Goal: Transaction & Acquisition: Purchase product/service

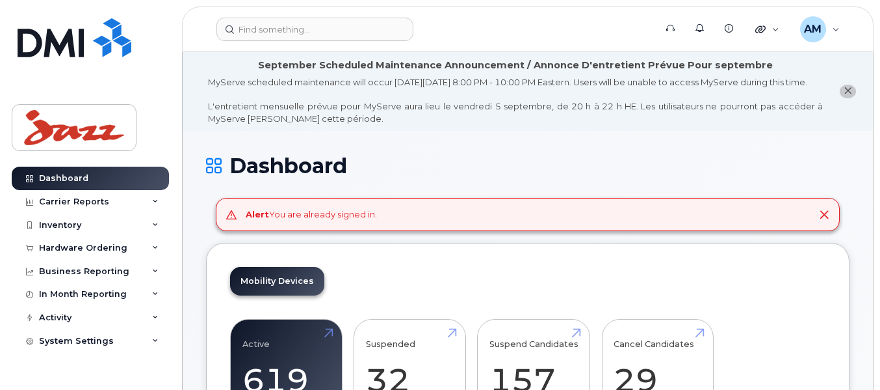
click at [421, 225] on div "Alert You are already signed in." at bounding box center [528, 214] width 624 height 33
click at [95, 245] on div "Hardware Ordering" at bounding box center [83, 248] width 88 height 10
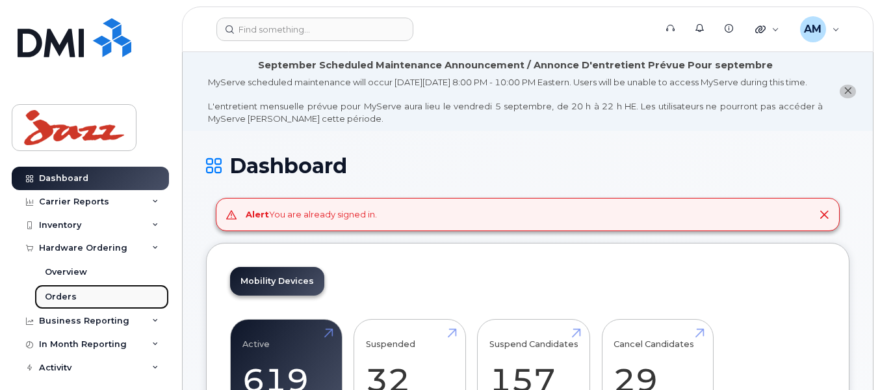
click at [55, 302] on div "Orders" at bounding box center [61, 297] width 32 height 12
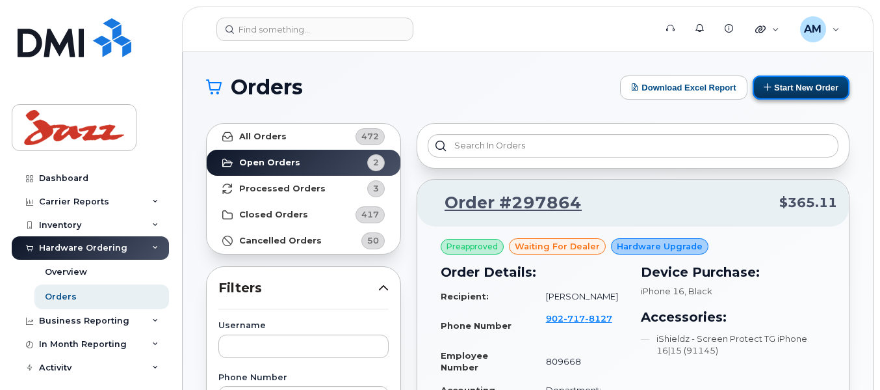
click at [806, 88] on button "Start New Order" at bounding box center [801, 87] width 97 height 24
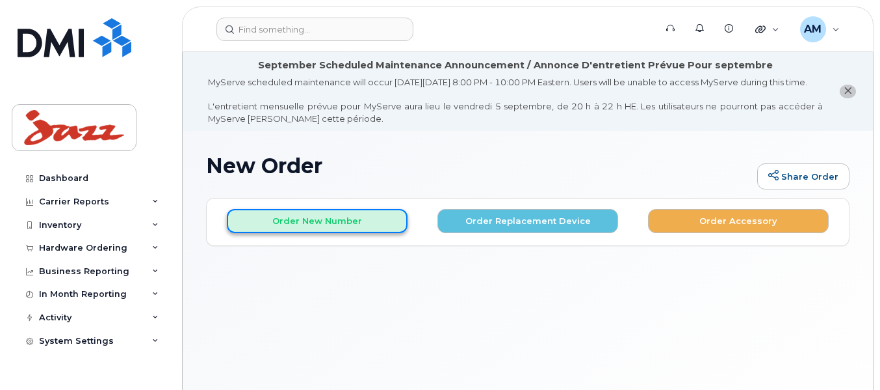
click at [285, 230] on button "Order New Number" at bounding box center [317, 221] width 181 height 24
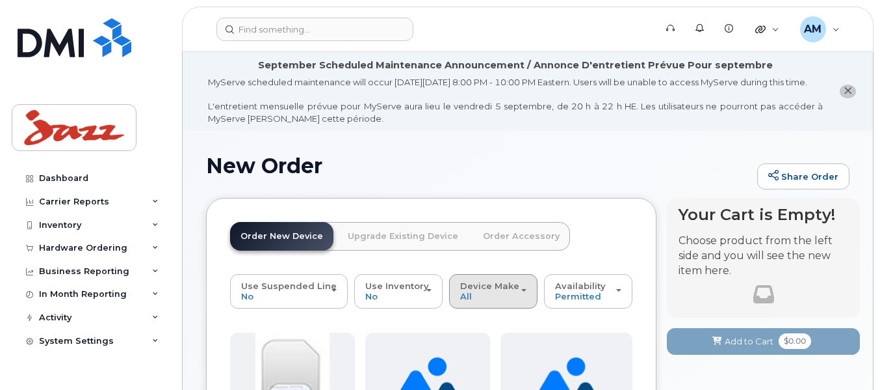
click at [480, 291] on span "Device Make" at bounding box center [489, 285] width 59 height 10
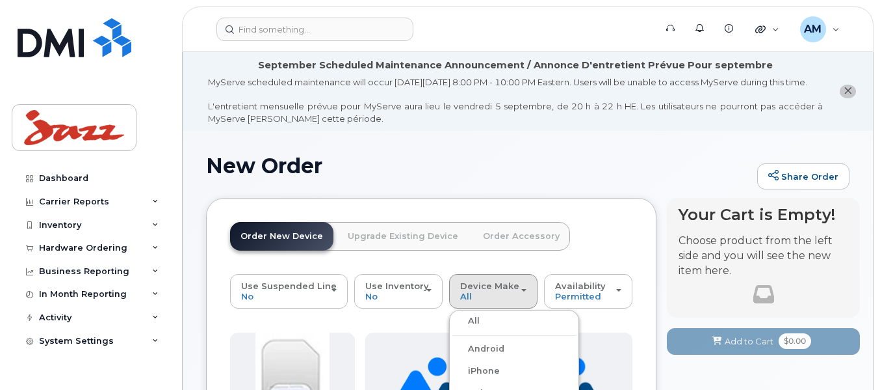
click at [485, 378] on label "iPhone" at bounding box center [476, 371] width 47 height 16
click at [0, 0] on input "iPhone" at bounding box center [0, 0] width 0 height 0
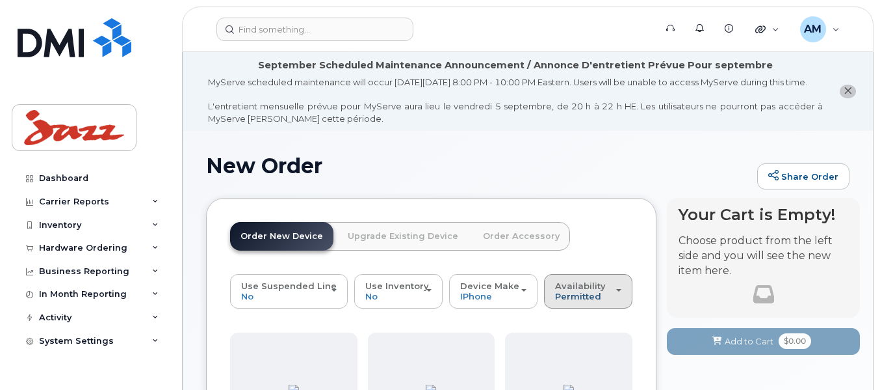
click at [567, 301] on span "Permitted" at bounding box center [578, 296] width 46 height 10
click at [563, 349] on label "All" at bounding box center [561, 343] width 27 height 16
click at [0, 0] on input "All" at bounding box center [0, 0] width 0 height 0
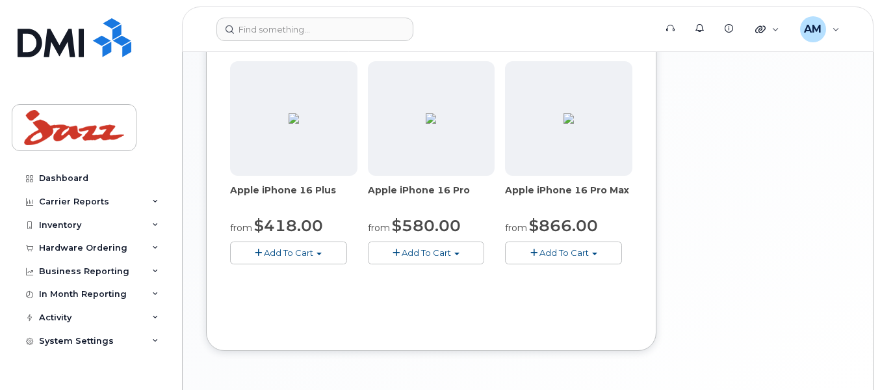
scroll to position [507, 0]
click at [441, 256] on span "Add To Cart" at bounding box center [426, 251] width 49 height 10
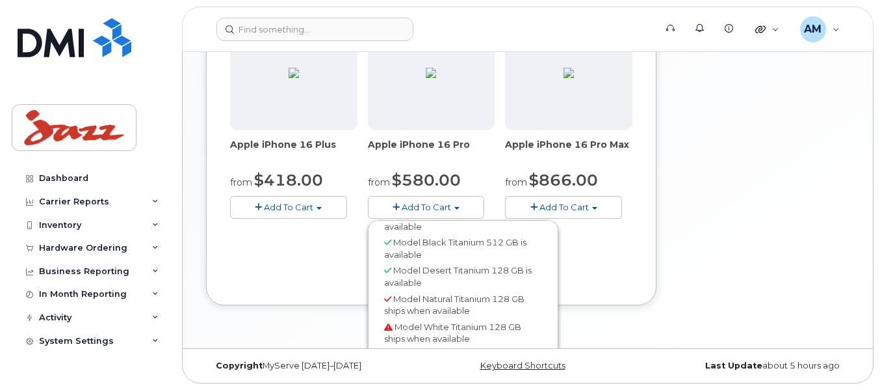
scroll to position [46, 0]
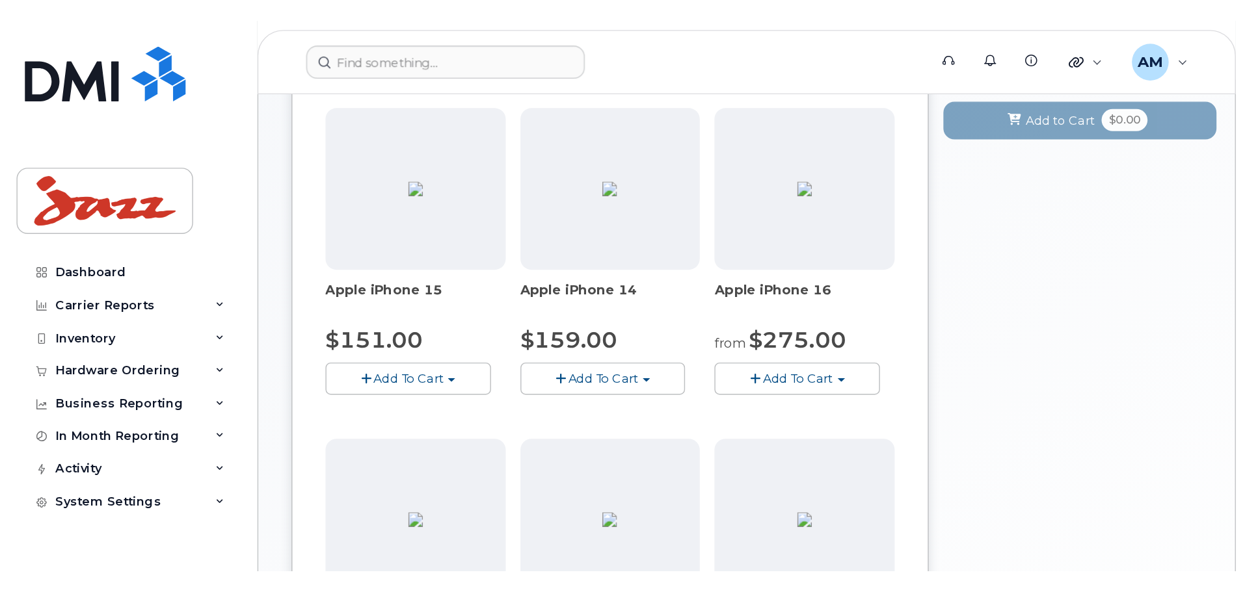
scroll to position [303, 0]
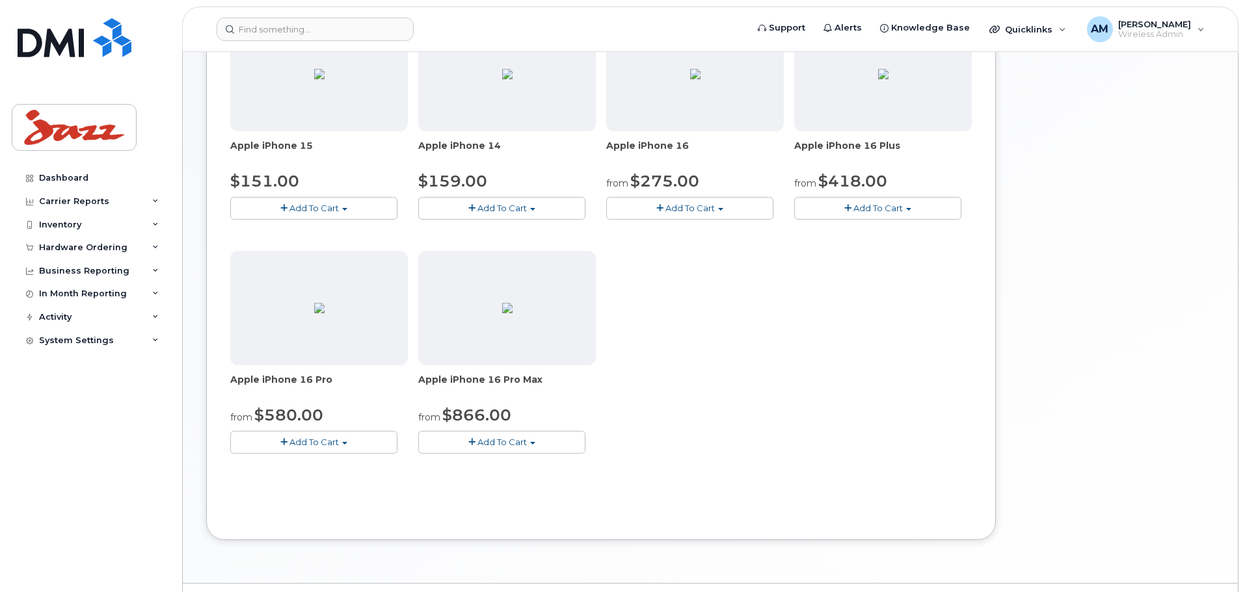
click at [512, 389] on span "Add To Cart" at bounding box center [501, 442] width 49 height 10
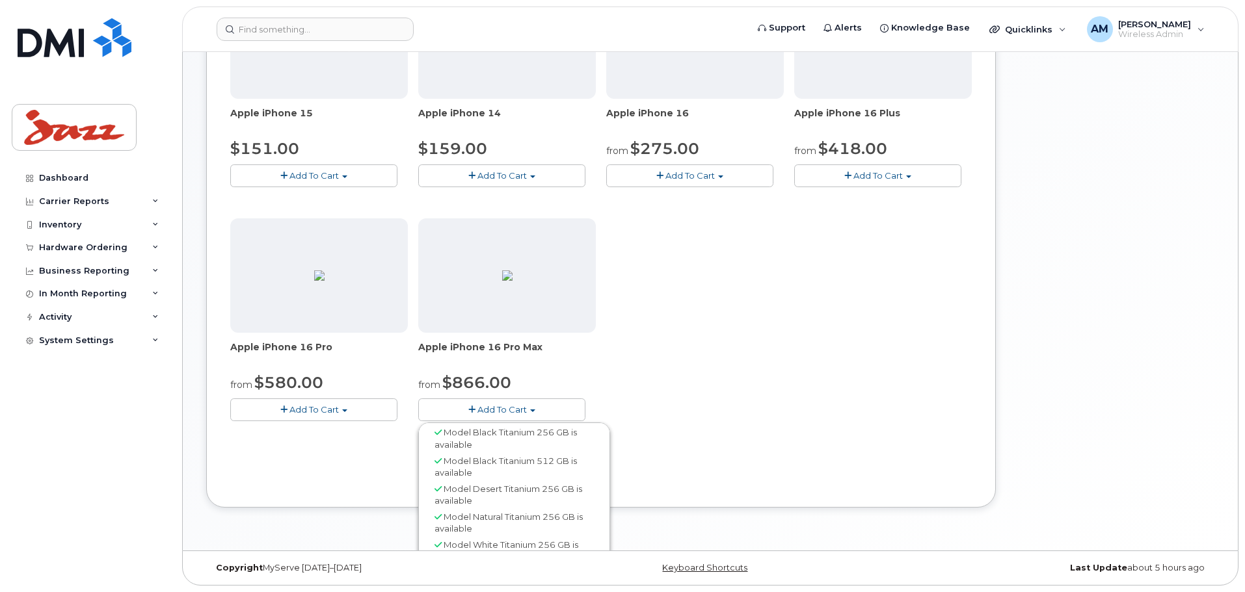
scroll to position [0, 0]
click at [669, 172] on span "Add To Cart" at bounding box center [689, 175] width 49 height 10
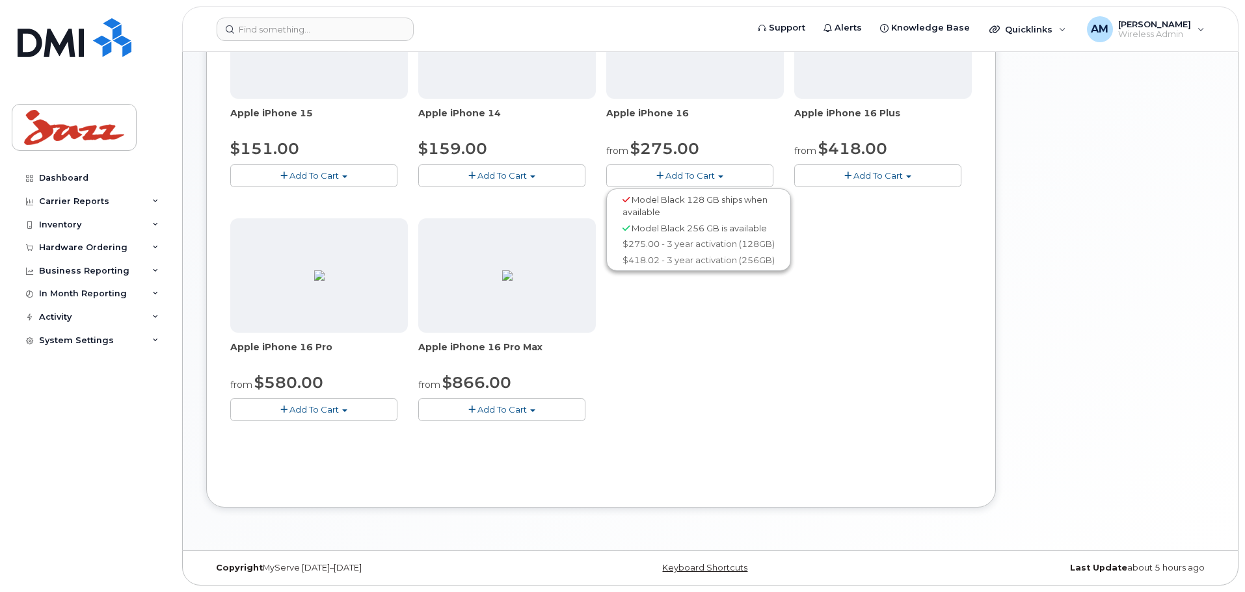
click at [327, 389] on span "Add To Cart" at bounding box center [313, 409] width 49 height 10
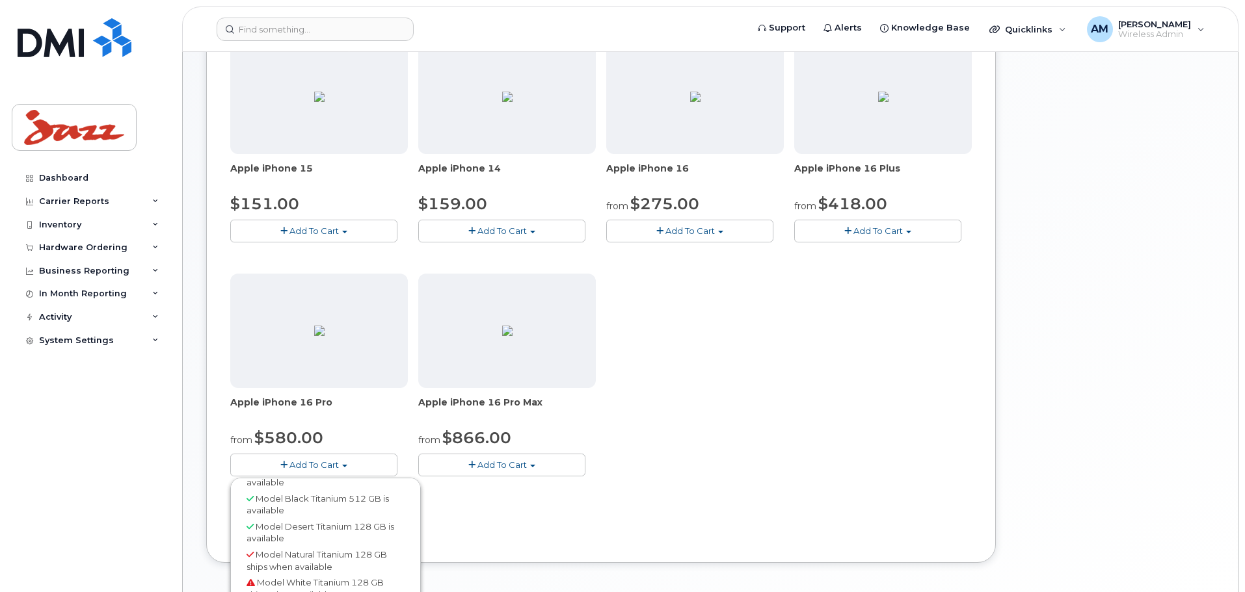
scroll to position [336, 0]
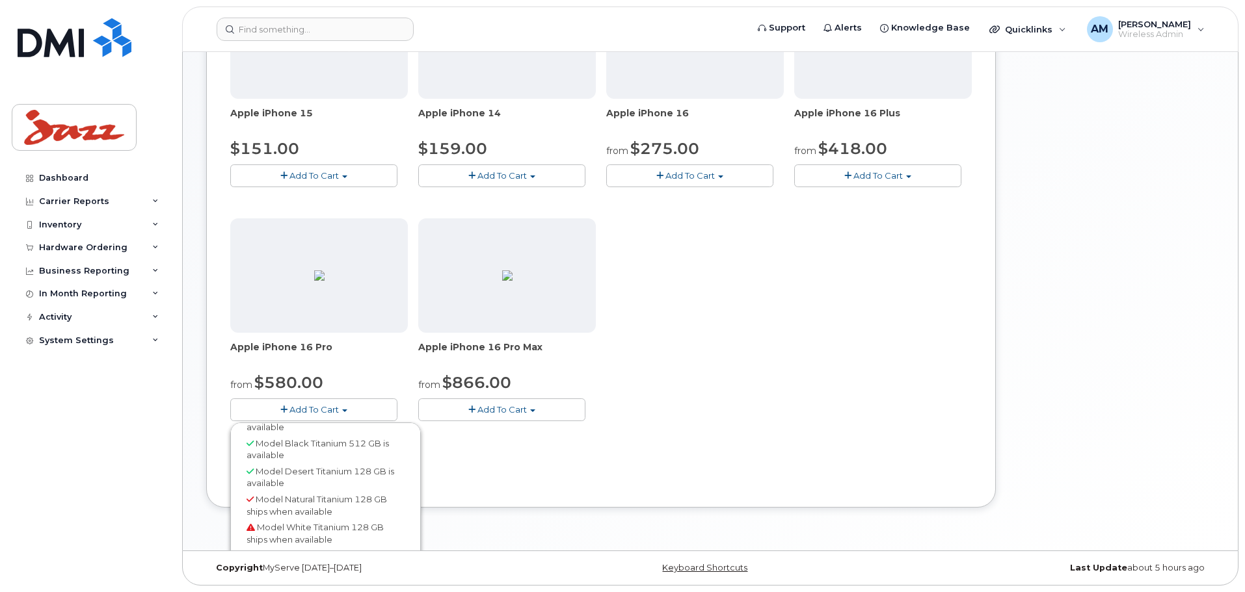
click at [274, 389] on span "Model White Titanium 128 GB ships when available" at bounding box center [314, 533] width 137 height 23
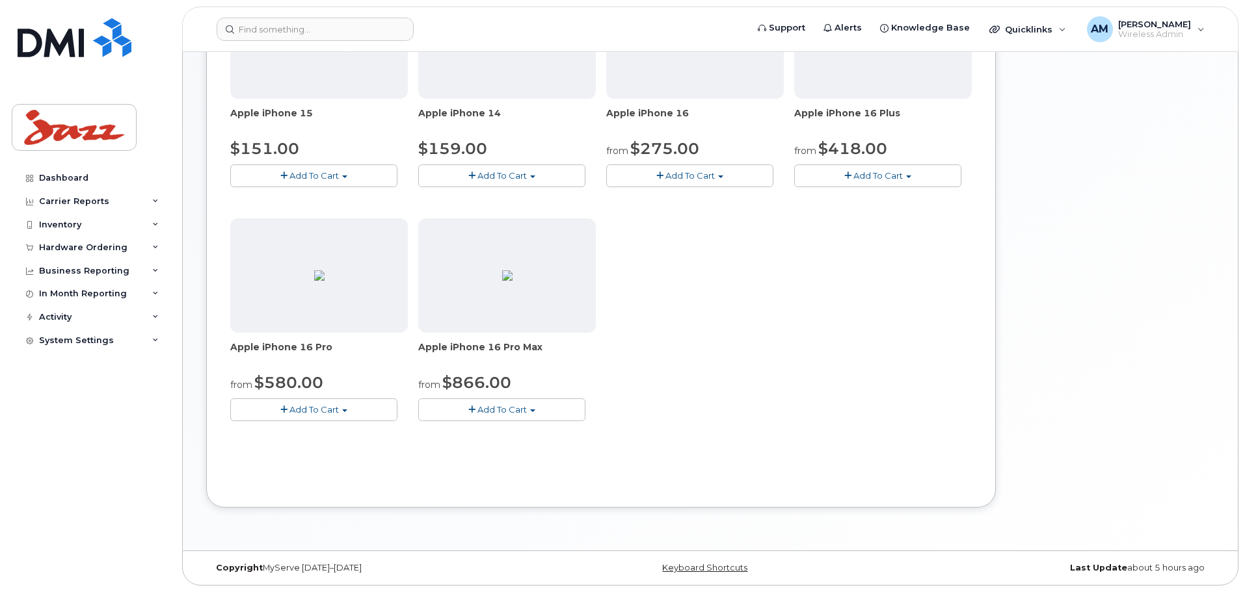
click at [295, 389] on span "Add To Cart" at bounding box center [313, 409] width 49 height 10
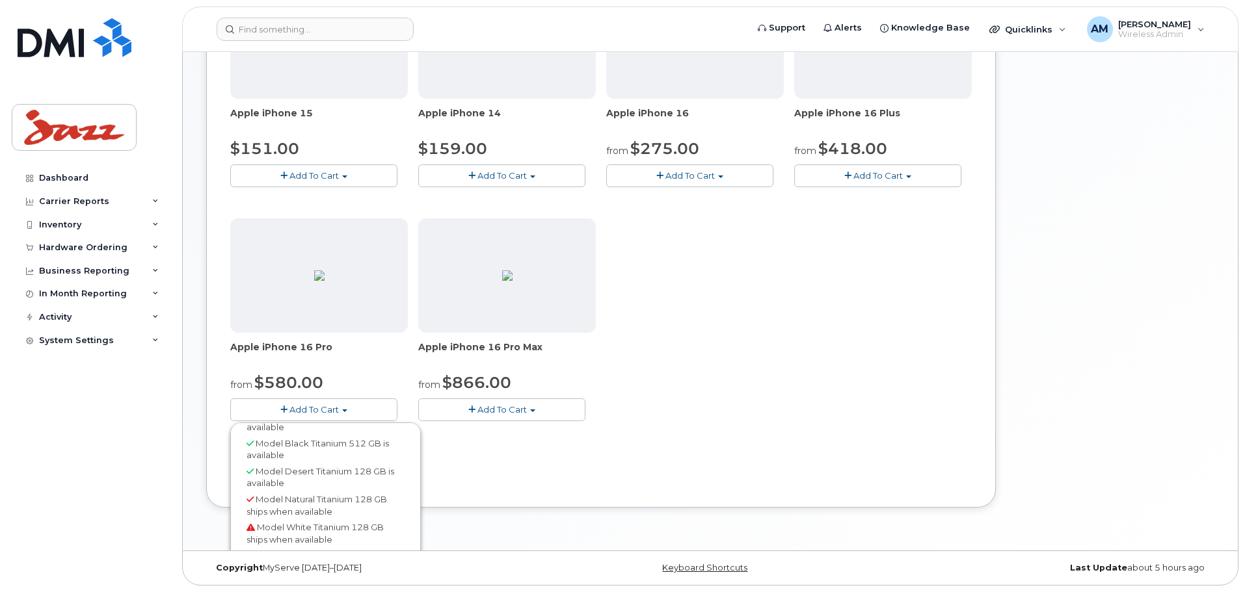
click at [302, 389] on span "Model Black Titanium 512 GB is available" at bounding box center [317, 449] width 142 height 23
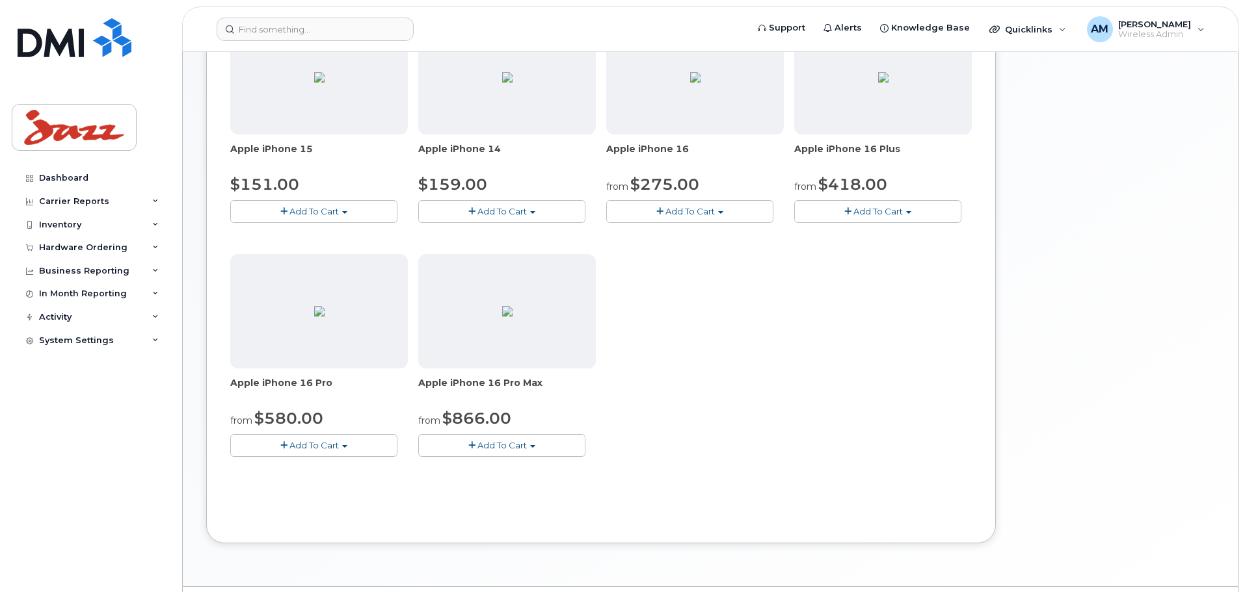
scroll to position [271, 0]
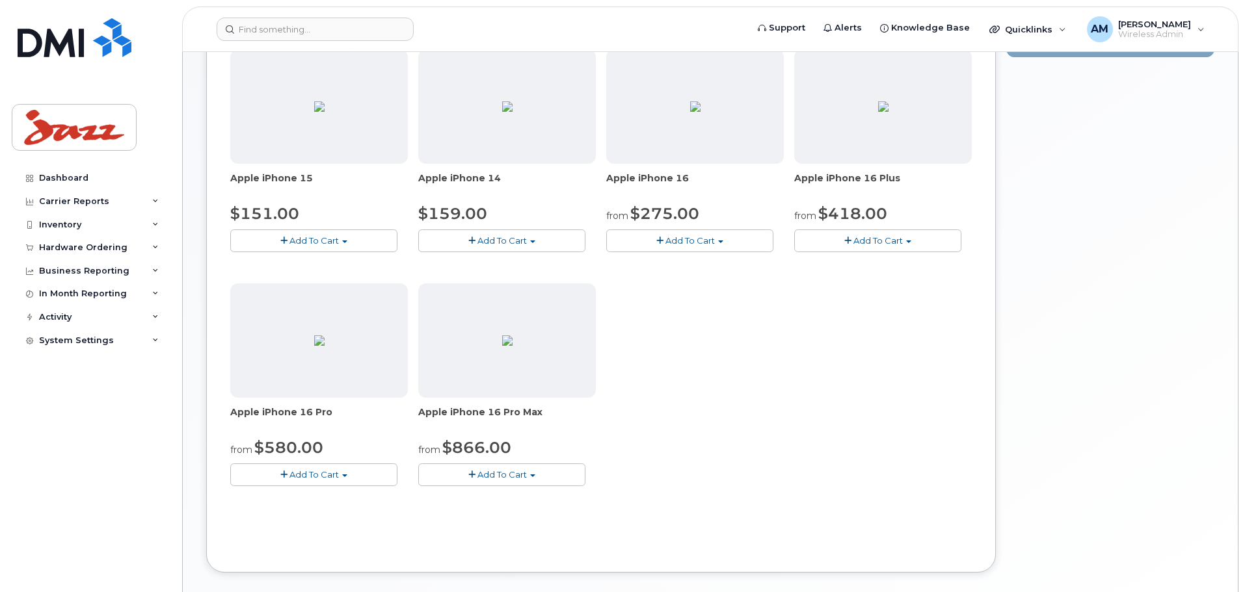
drag, startPoint x: 309, startPoint y: 469, endPoint x: 324, endPoint y: 473, distance: 15.3
click at [310, 389] on button "Add To Cart" at bounding box center [313, 475] width 167 height 23
click at [352, 389] on span "Model Black Titanium 128 GB is available" at bounding box center [317, 505] width 142 height 23
click at [353, 389] on button "Add To Cart" at bounding box center [313, 475] width 167 height 23
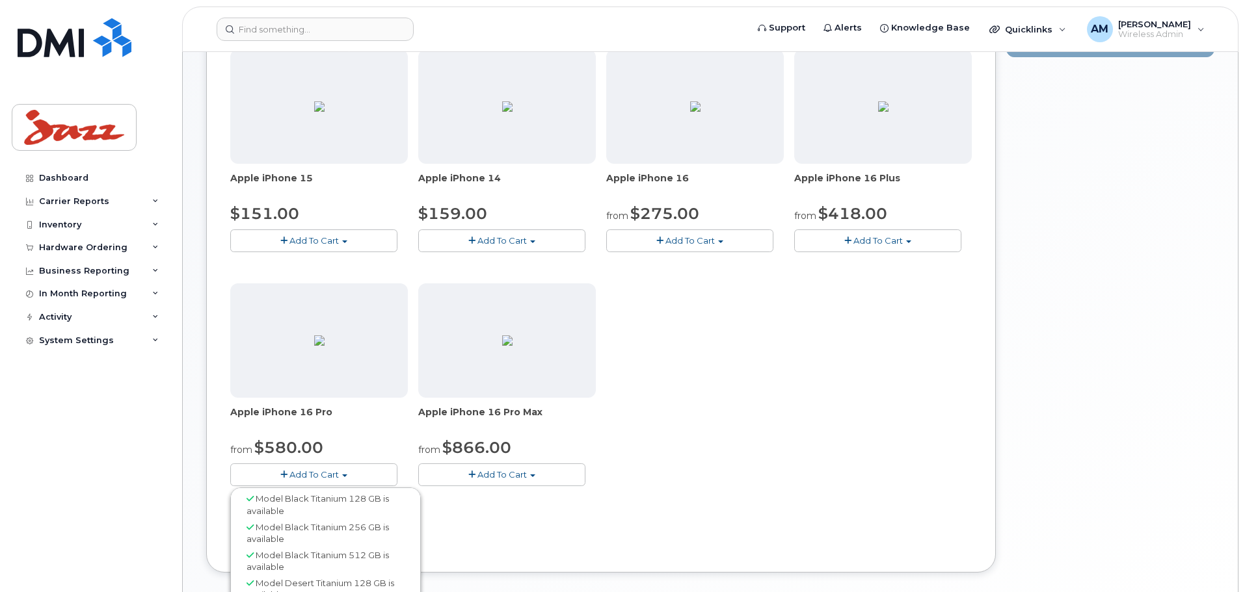
click at [353, 389] on button "Add To Cart" at bounding box center [313, 475] width 167 height 23
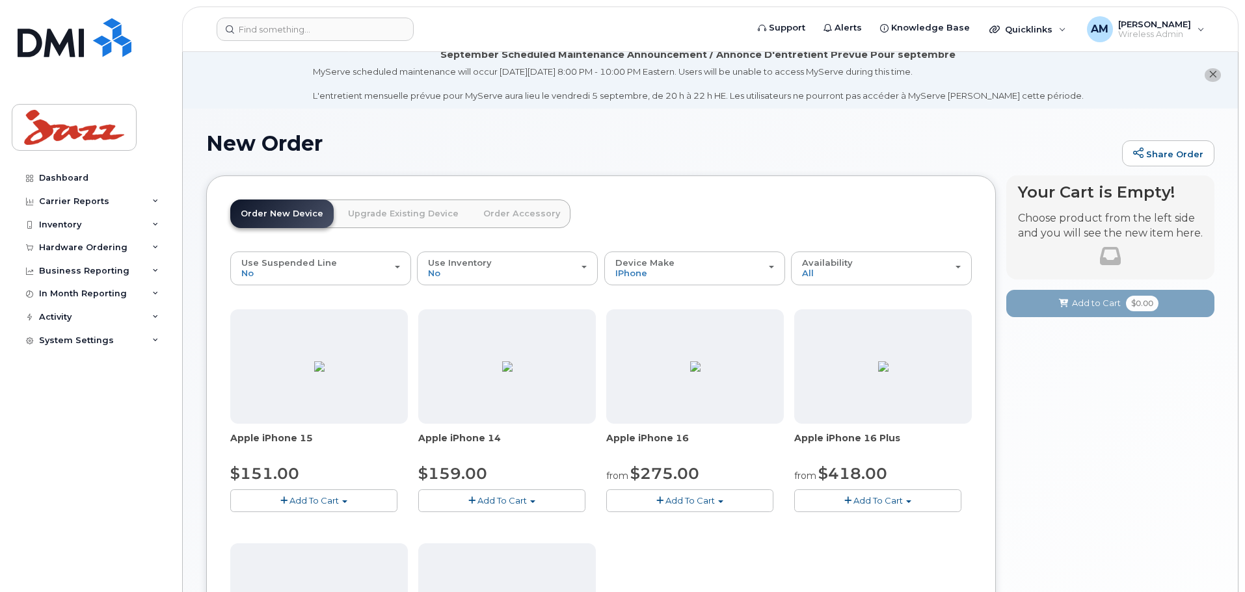
scroll to position [336, 0]
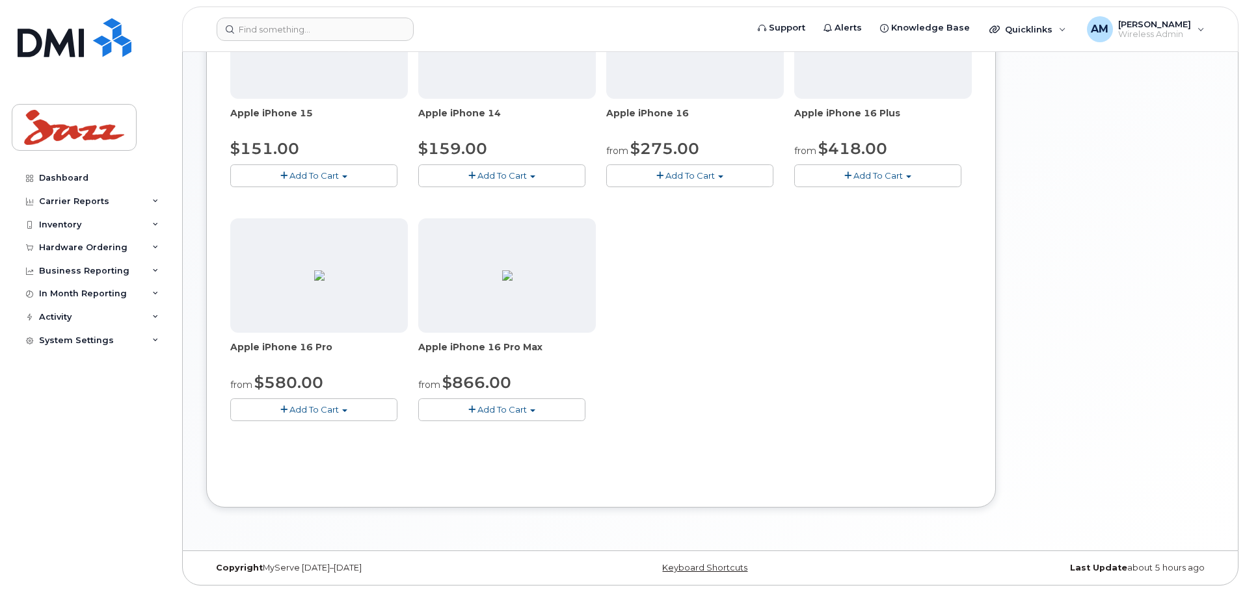
click at [680, 174] on span "Add To Cart" at bounding box center [689, 175] width 49 height 10
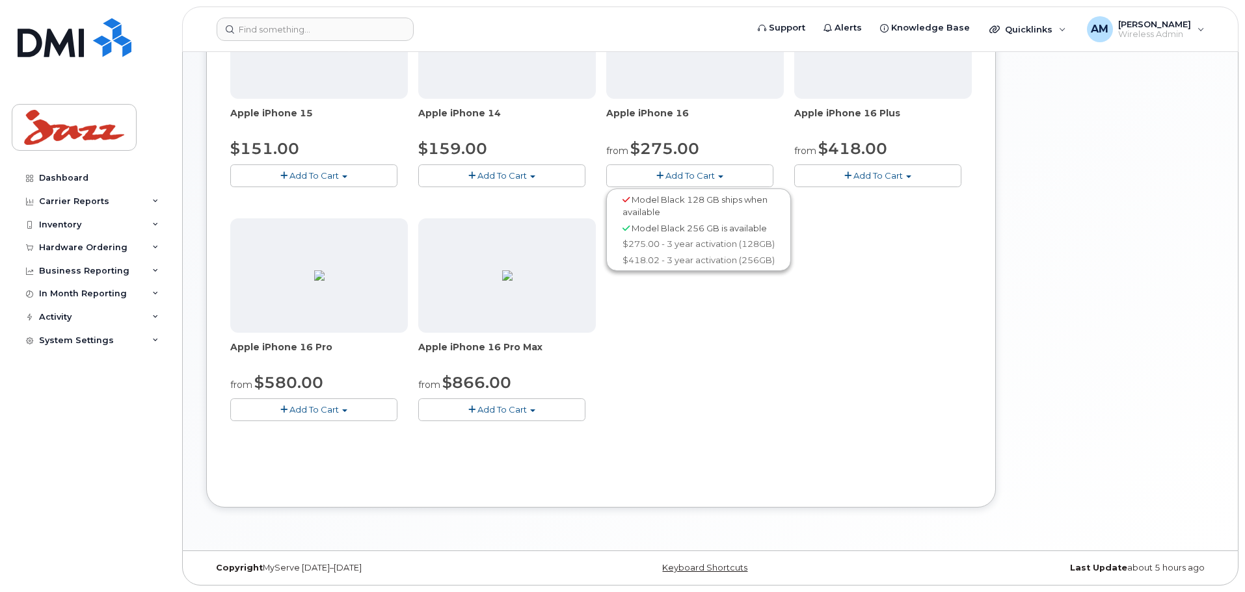
click at [333, 389] on span "Add To Cart" at bounding box center [313, 409] width 49 height 10
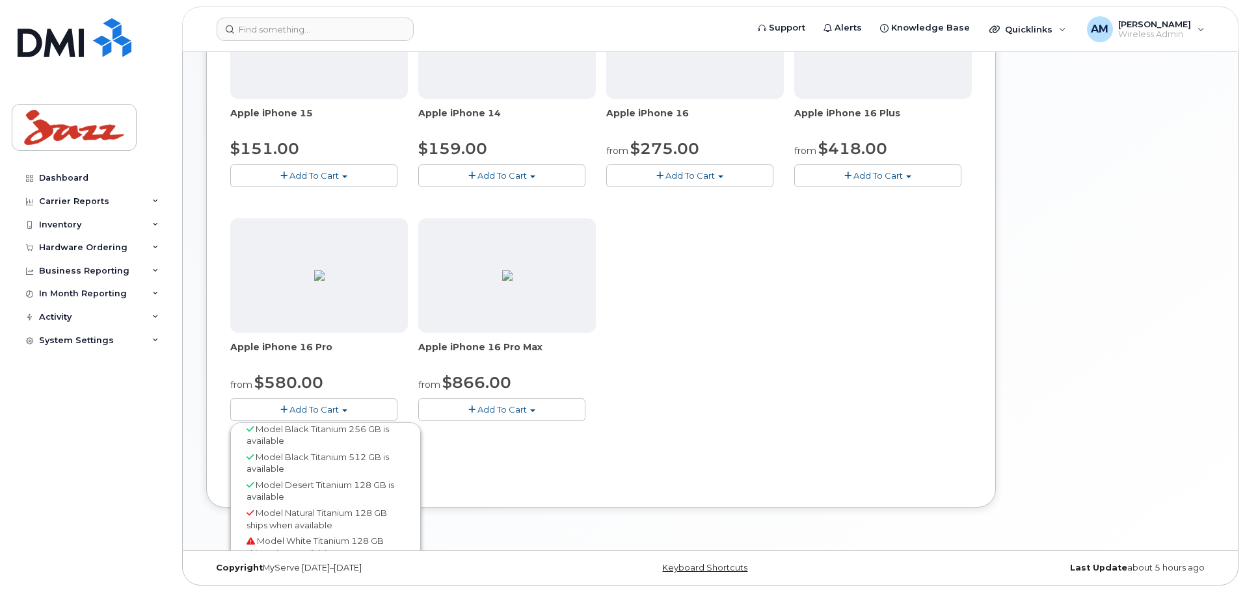
scroll to position [47, 0]
click at [347, 389] on div "Model White Titanium 128 GB ships when available" at bounding box center [325, 534] width 184 height 28
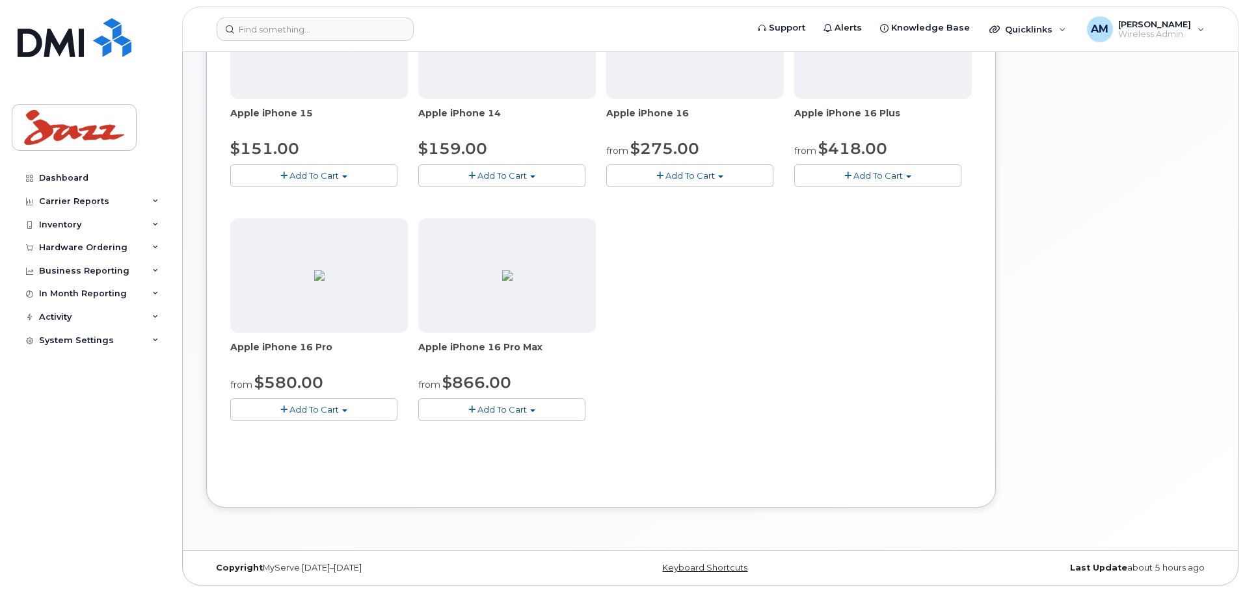
click at [880, 126] on div "Your Cart is Empty! Choose product from the left side and you will see the new …" at bounding box center [1110, 189] width 208 height 678
click at [568, 389] on div "Order New Device Upgrade Existing Device Order Accessory Order new device and n…" at bounding box center [710, 189] width 1008 height 678
click at [508, 389] on div "Use Suspended Line No No change Yes Use Inventory No No Yes Device Make All Air…" at bounding box center [600, 206] width 741 height 558
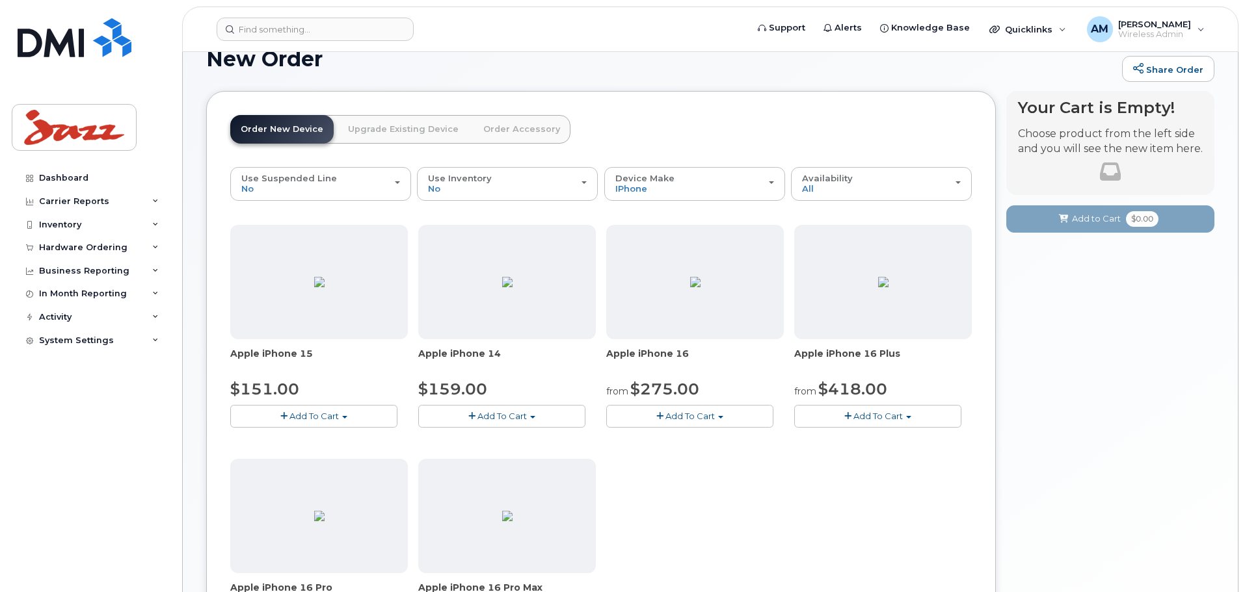
scroll to position [75, 0]
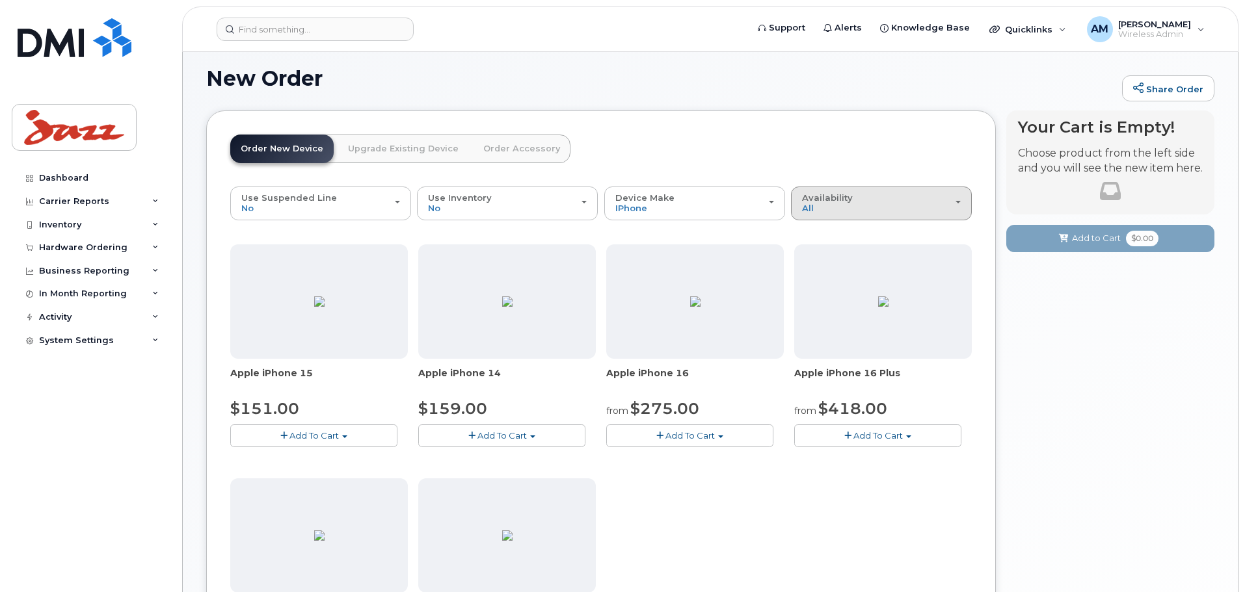
click at [849, 209] on div "Availability Permitted All" at bounding box center [881, 203] width 159 height 20
click at [804, 389] on button "Add To Cart" at bounding box center [877, 436] width 167 height 23
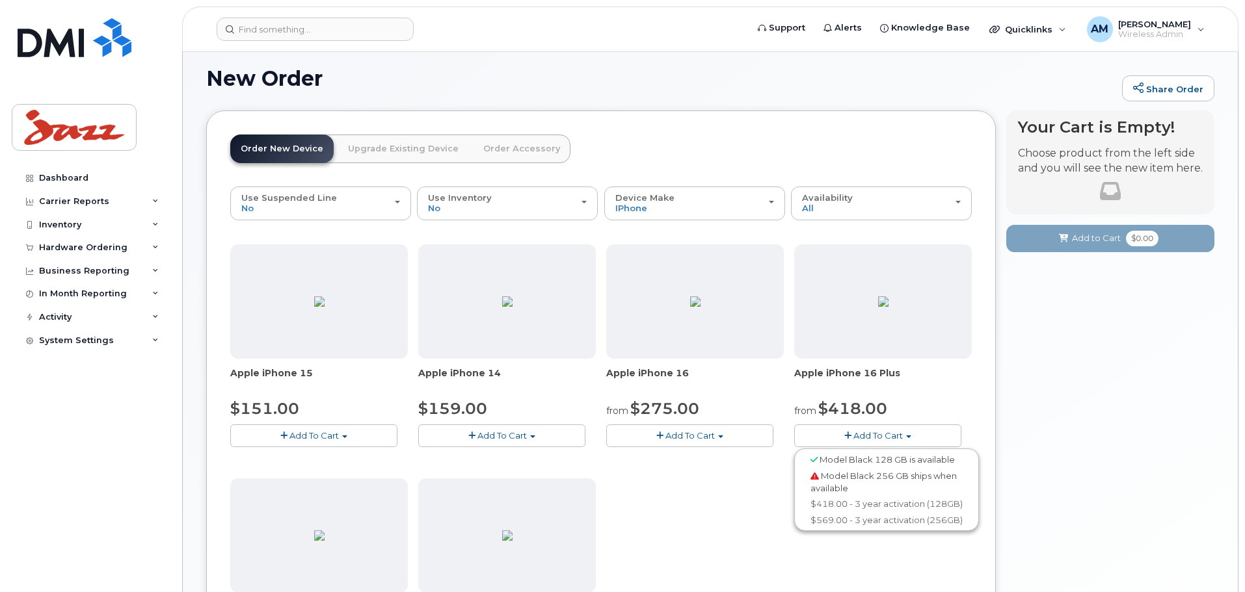
click at [880, 300] on img at bounding box center [883, 302] width 10 height 10
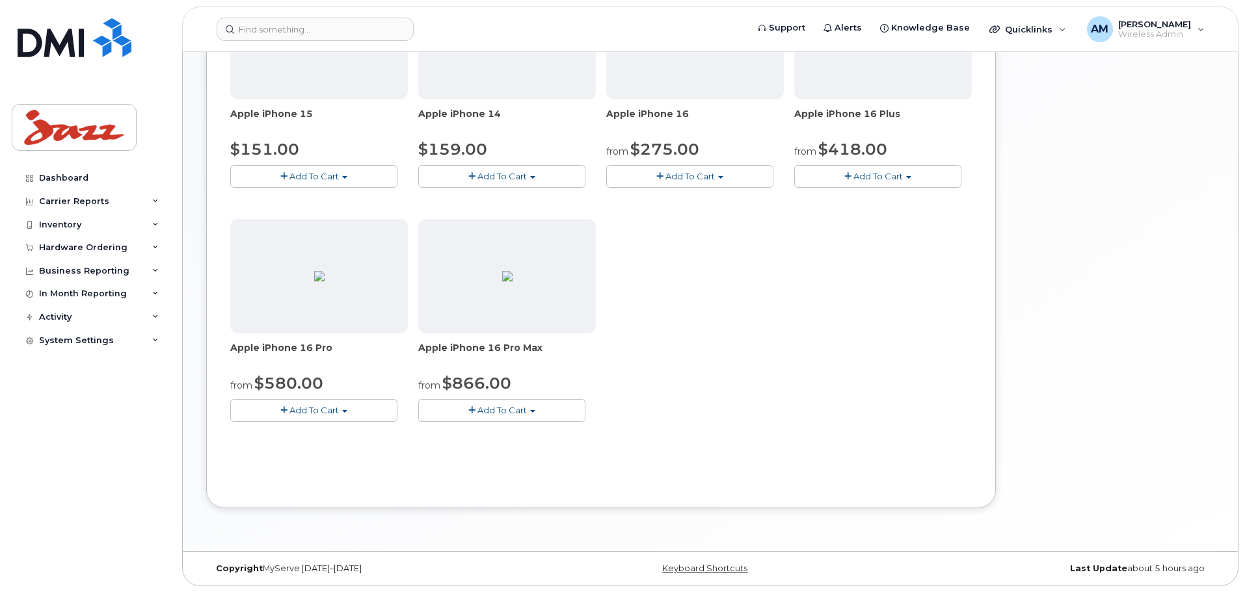
scroll to position [336, 0]
click at [299, 389] on span "Add To Cart" at bounding box center [313, 409] width 49 height 10
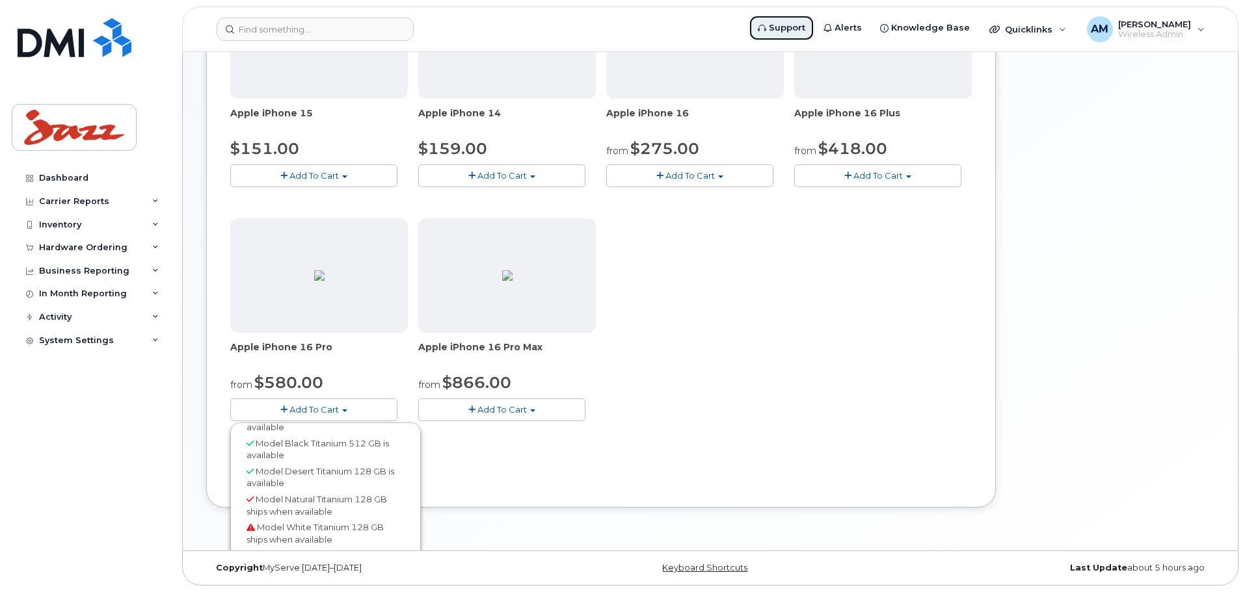
click at [805, 23] on span "Support" at bounding box center [787, 27] width 36 height 13
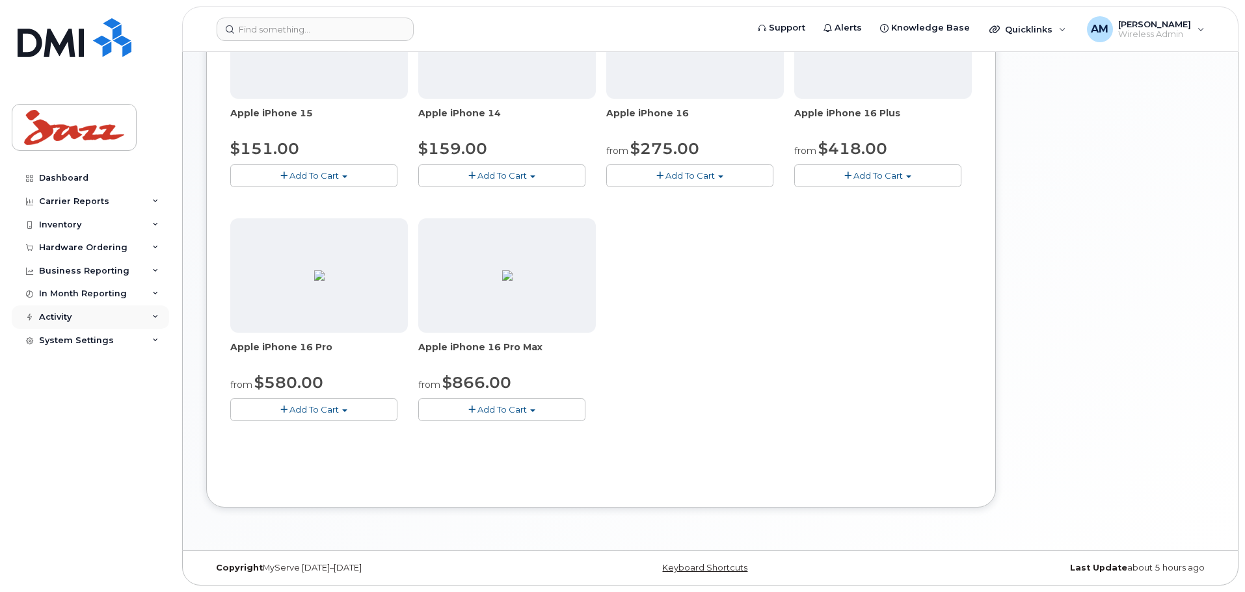
click at [92, 316] on div "Activity" at bounding box center [90, 317] width 157 height 23
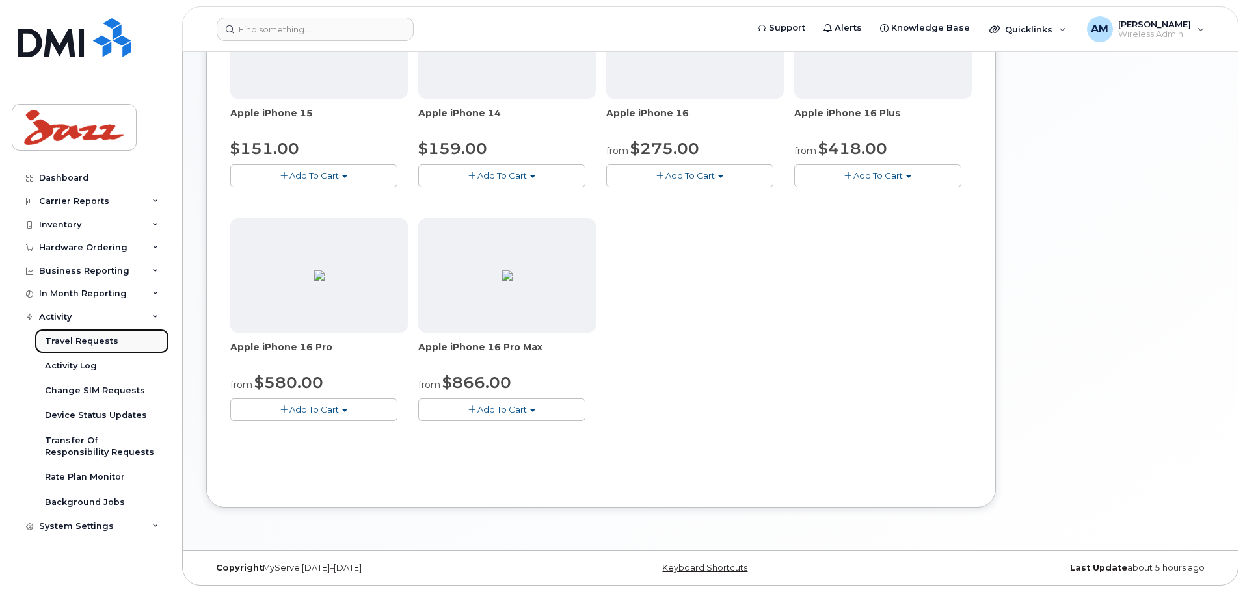
click at [96, 337] on div "Travel Requests" at bounding box center [81, 342] width 73 height 12
click at [100, 321] on div "Activity" at bounding box center [90, 317] width 157 height 23
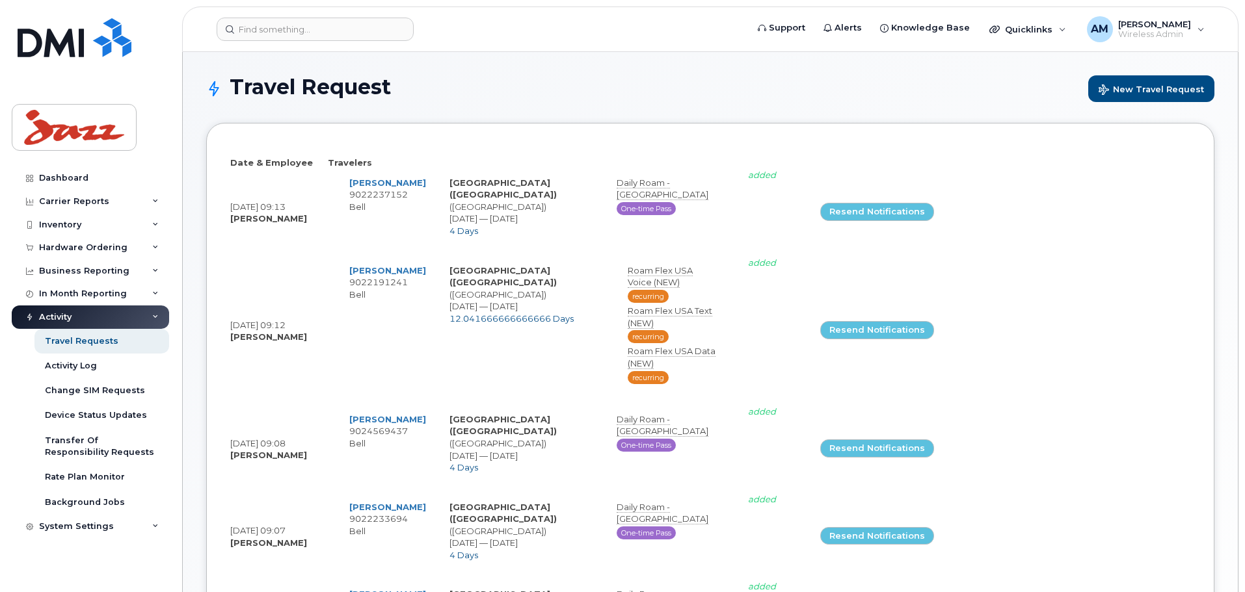
select select
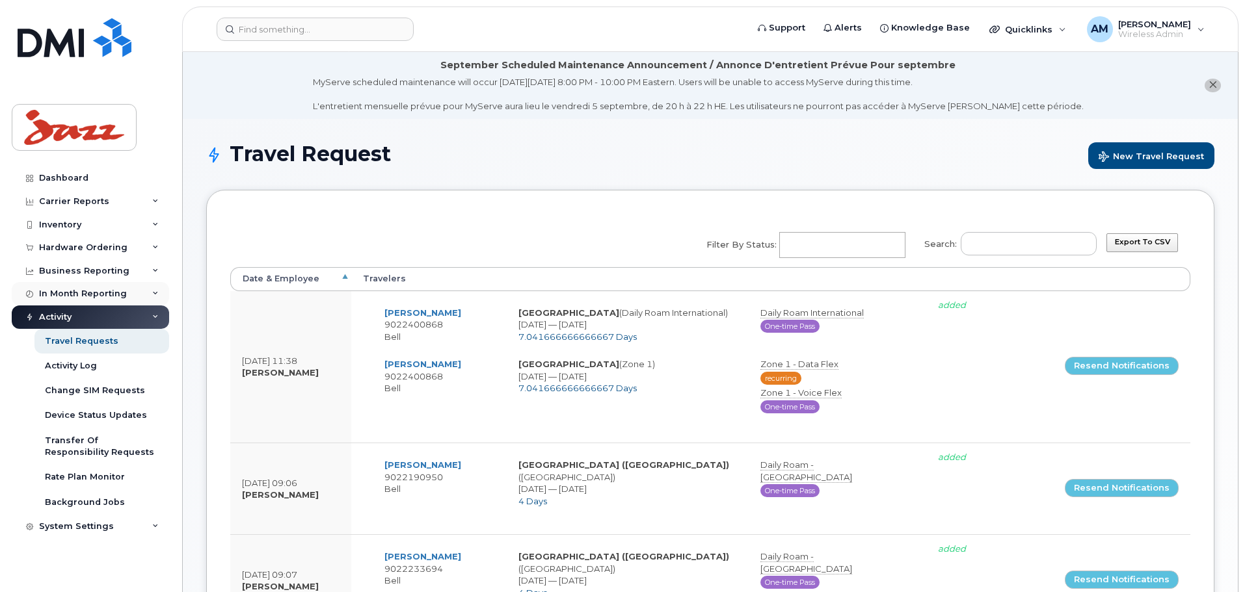
drag, startPoint x: 109, startPoint y: 315, endPoint x: 110, endPoint y: 300, distance: 15.0
click at [109, 315] on div "Activity" at bounding box center [90, 317] width 157 height 23
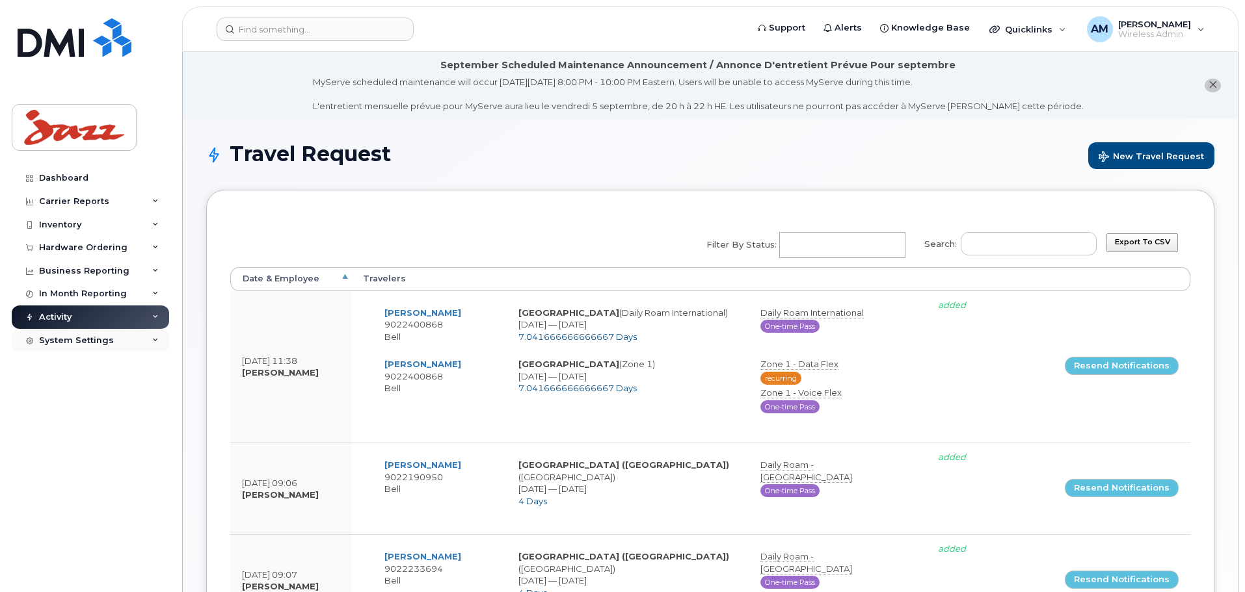
click at [104, 341] on div "System Settings" at bounding box center [76, 341] width 75 height 10
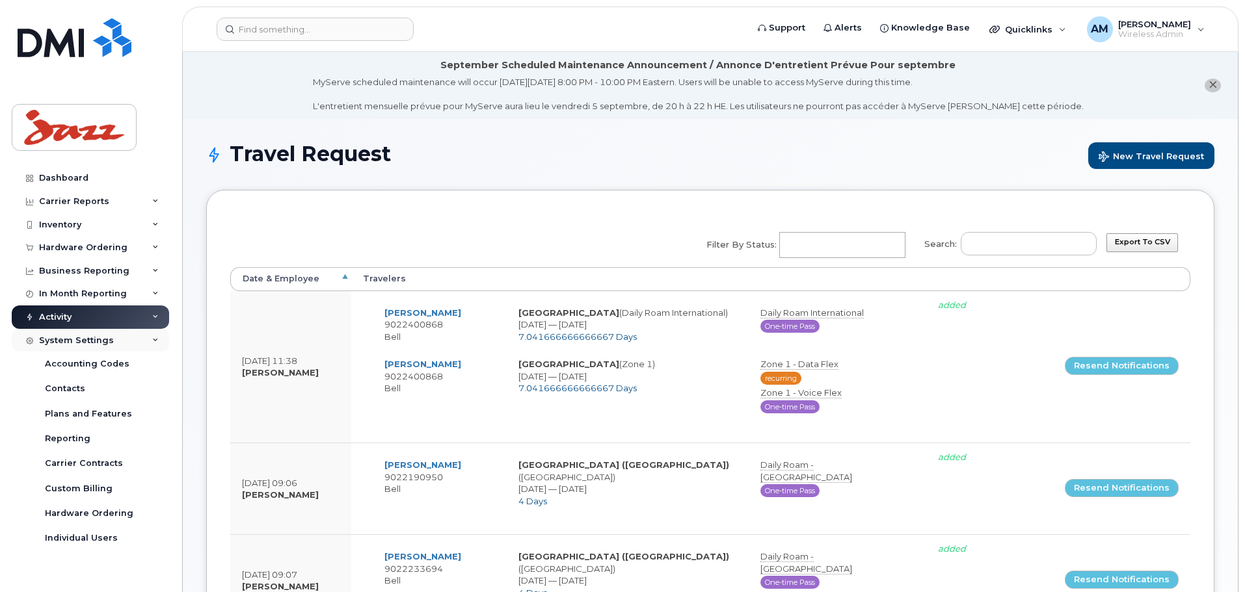
click at [104, 341] on div "System Settings" at bounding box center [76, 341] width 75 height 10
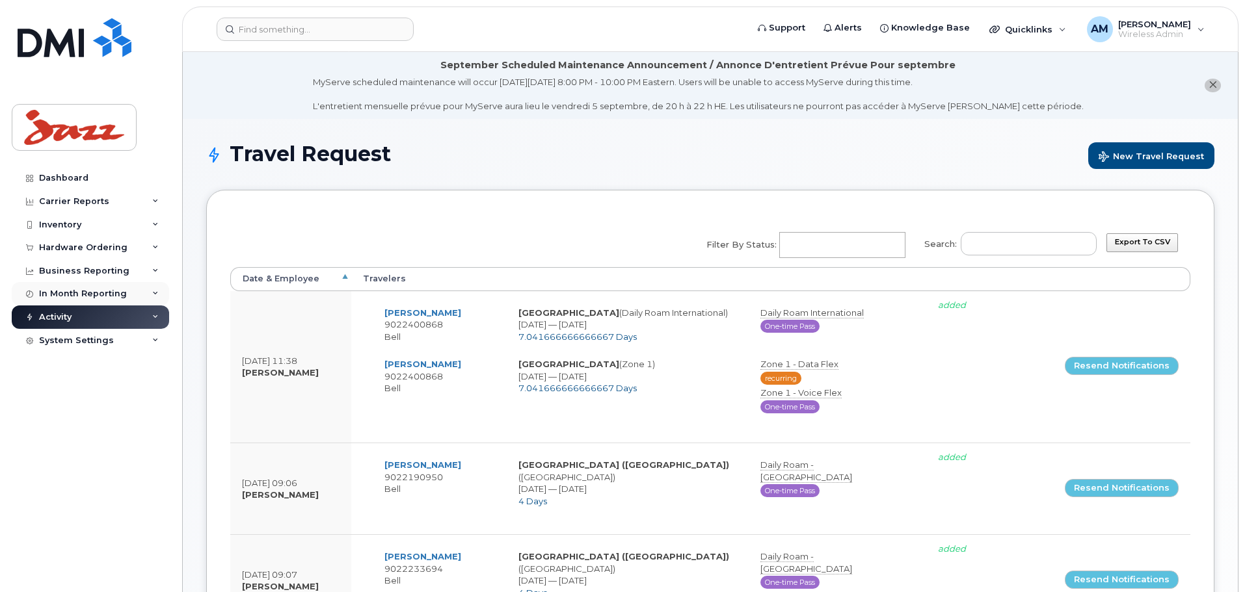
click at [117, 291] on div "In Month Reporting" at bounding box center [83, 294] width 88 height 10
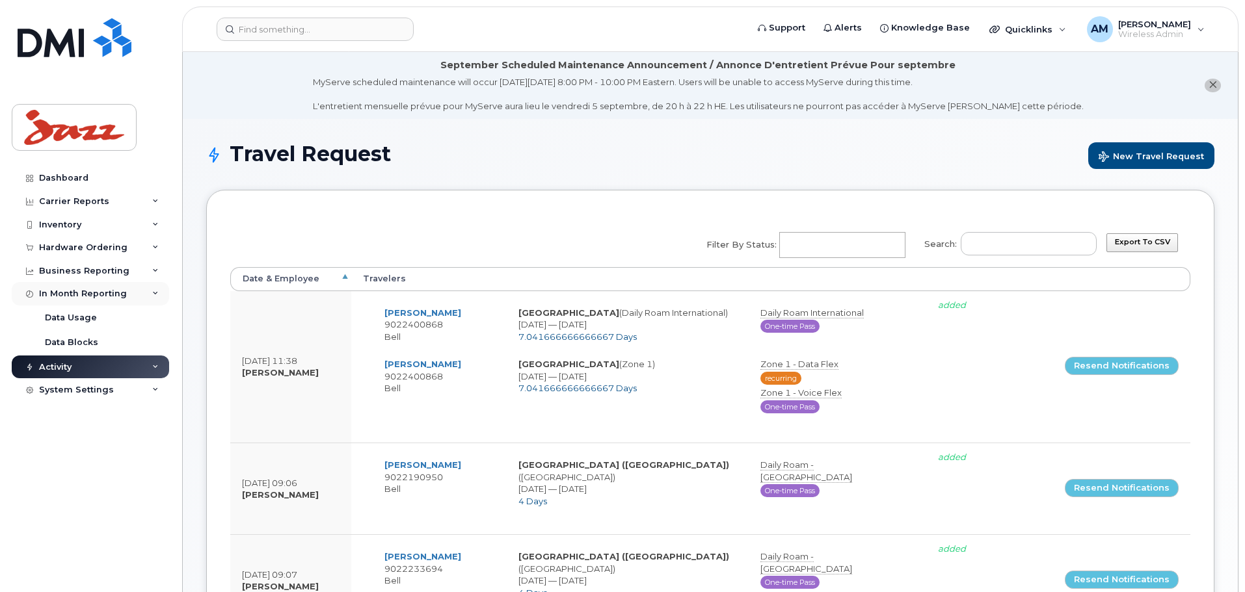
click at [106, 297] on div "In Month Reporting" at bounding box center [83, 294] width 88 height 10
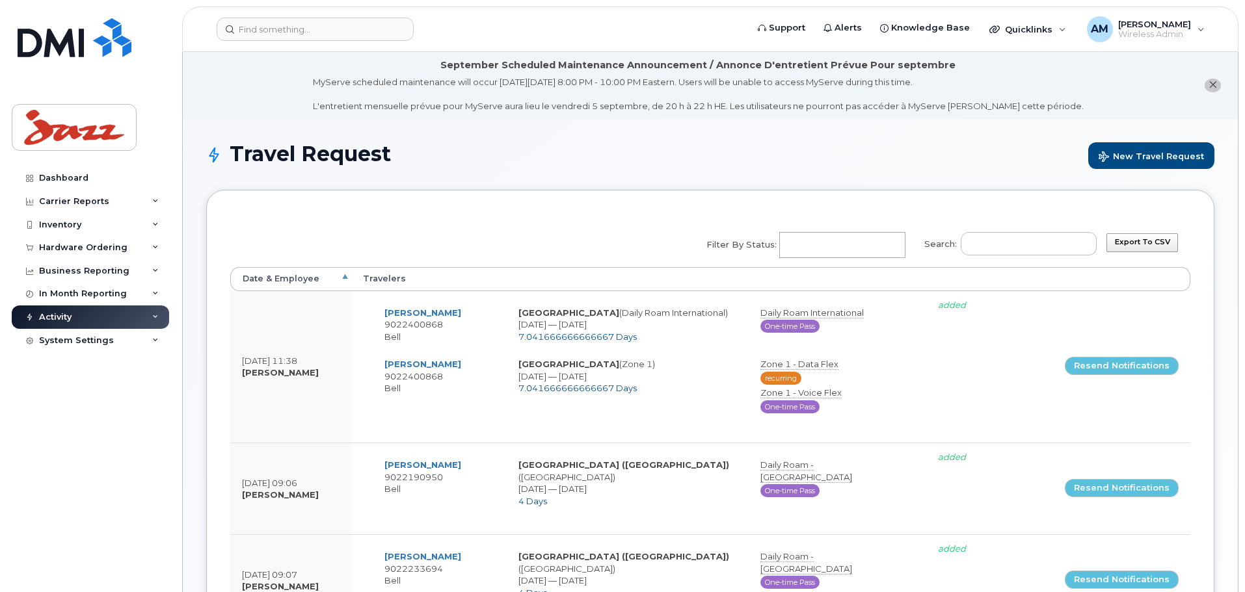
click at [109, 315] on div "Activity" at bounding box center [90, 317] width 157 height 23
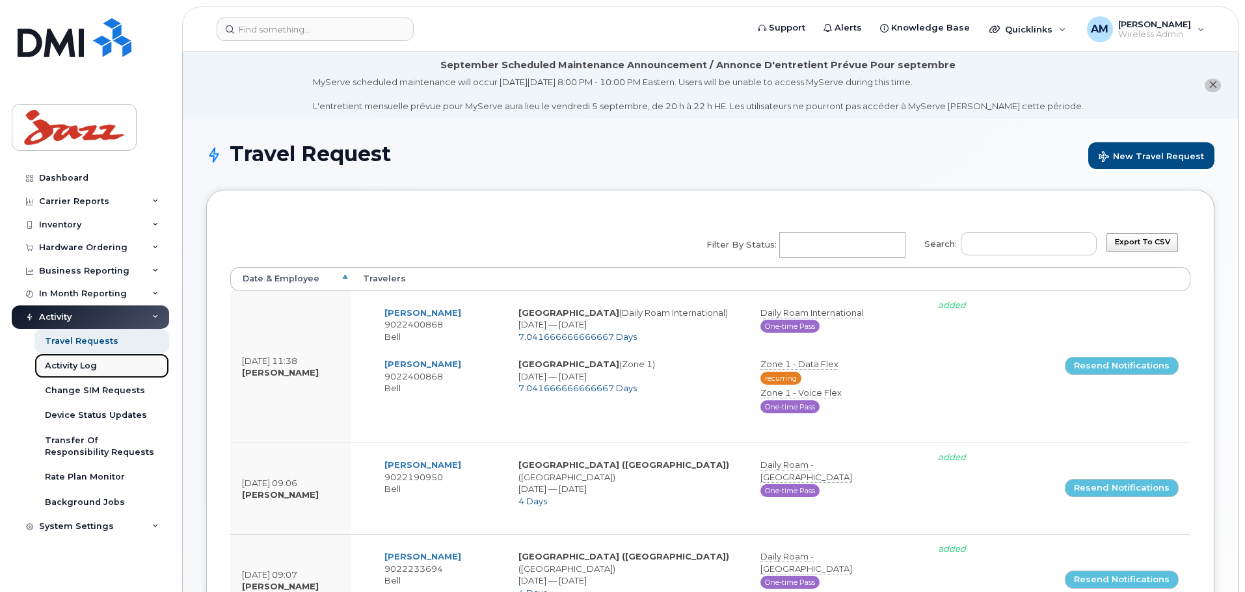
click at [90, 365] on div "Activity Log" at bounding box center [71, 366] width 52 height 12
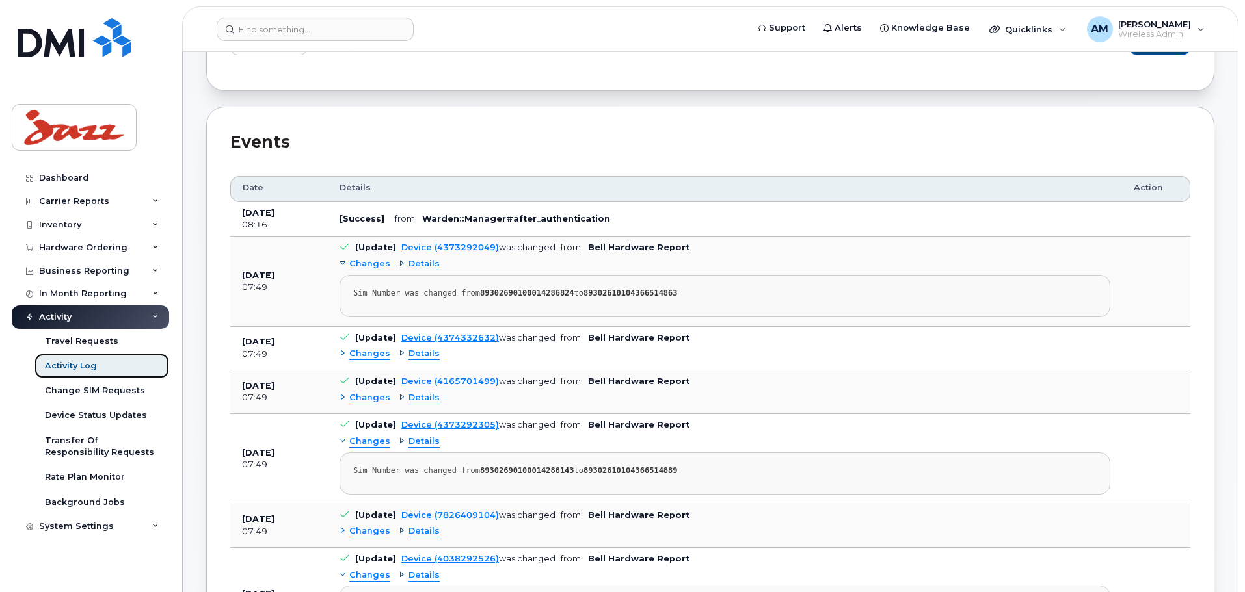
scroll to position [325, 0]
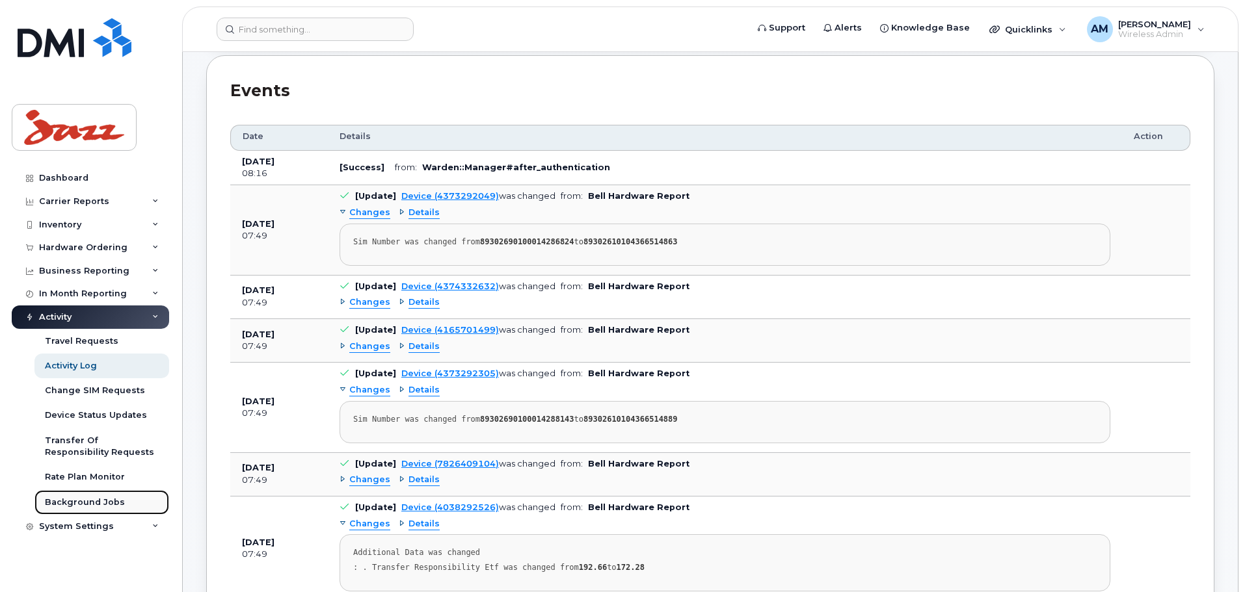
click at [78, 501] on div "Background Jobs" at bounding box center [85, 503] width 80 height 12
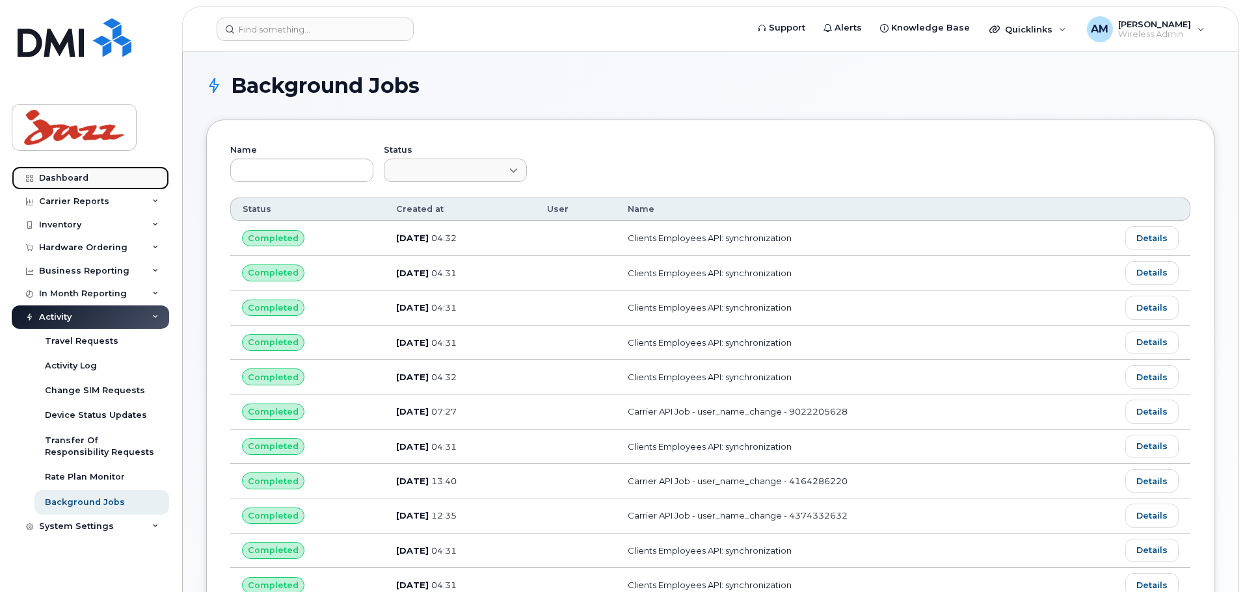
click at [80, 174] on div "Dashboard" at bounding box center [63, 178] width 49 height 10
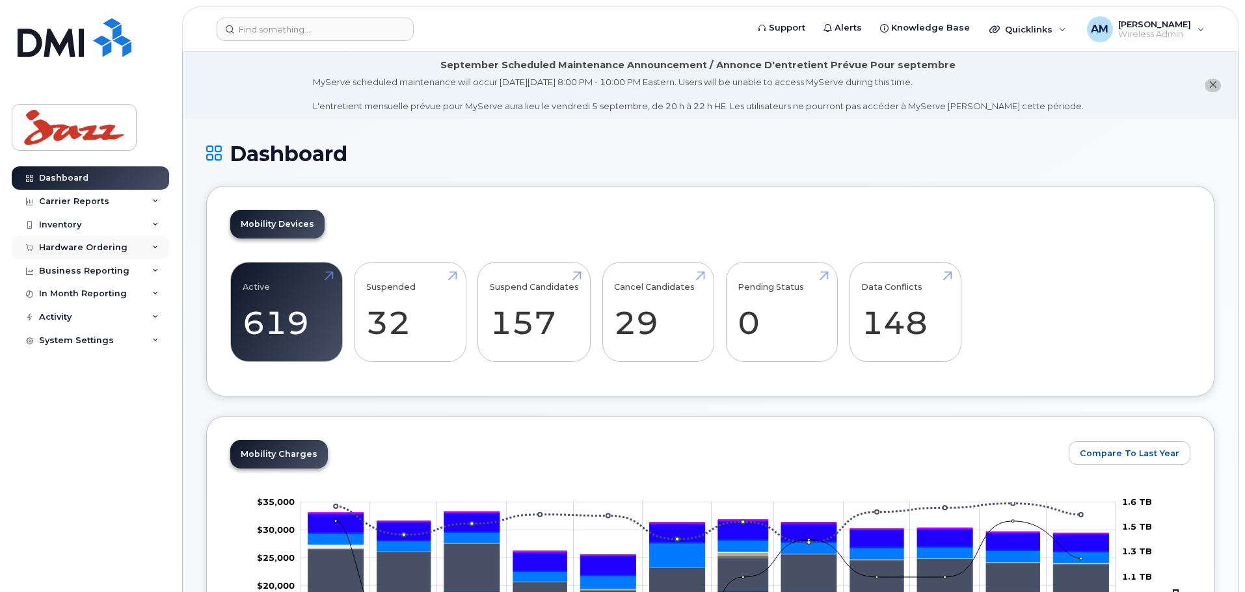
click at [68, 246] on div "Hardware Ordering" at bounding box center [83, 248] width 88 height 10
click at [61, 294] on div "Orders" at bounding box center [61, 297] width 32 height 12
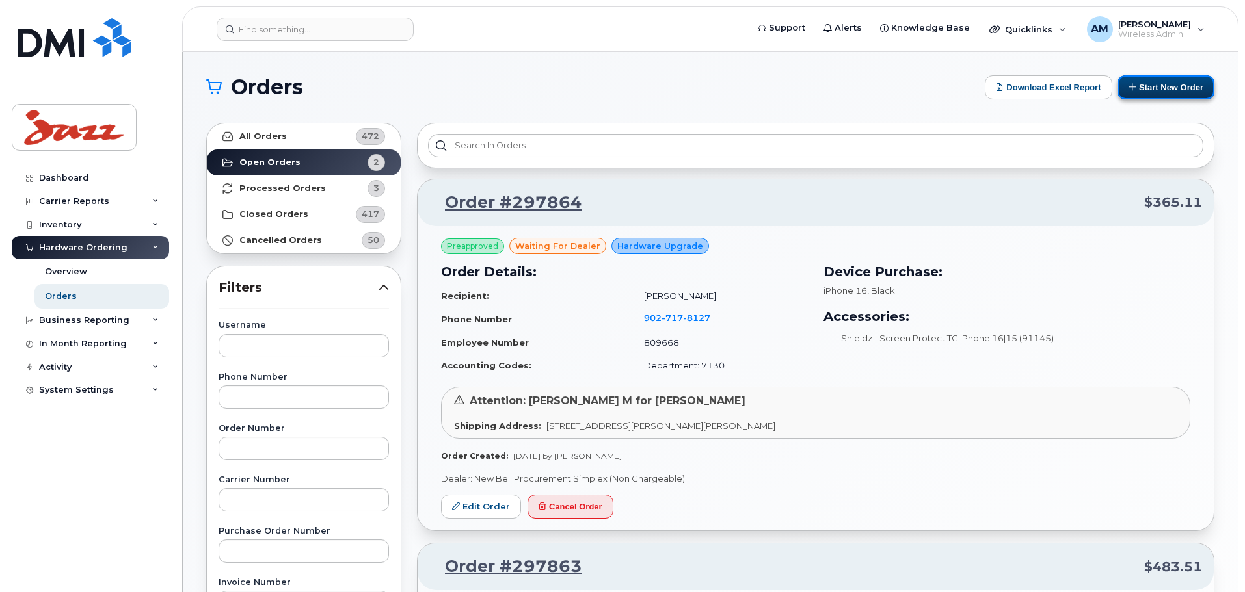
click at [1184, 85] on button "Start New Order" at bounding box center [1165, 87] width 97 height 24
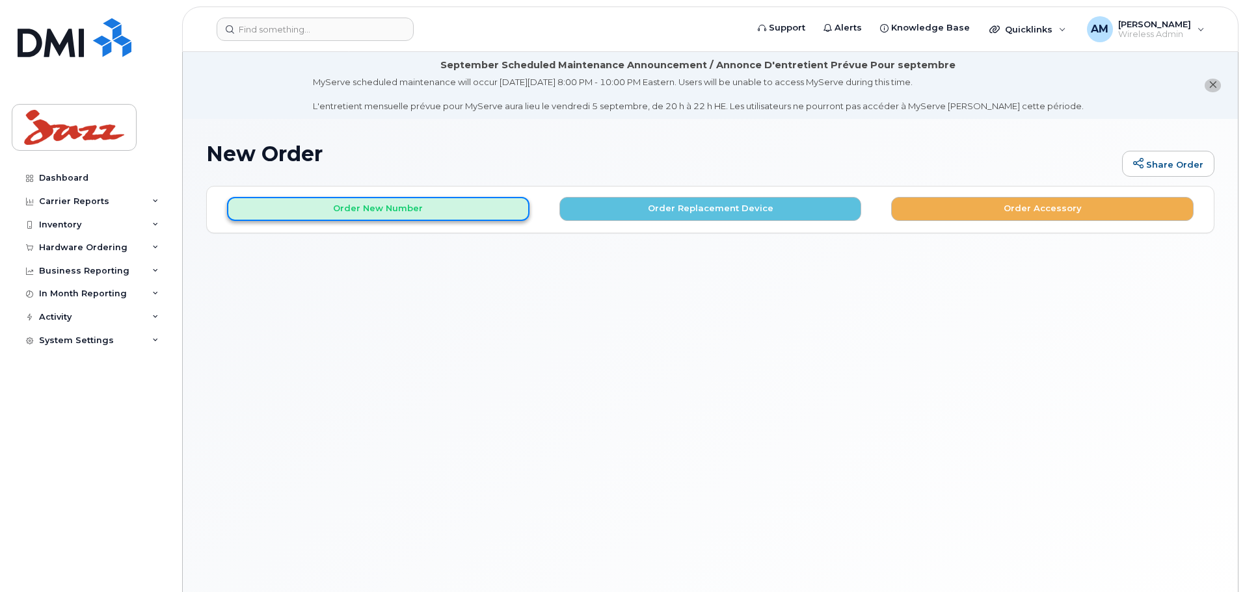
click at [388, 209] on button "Order New Number" at bounding box center [378, 209] width 302 height 24
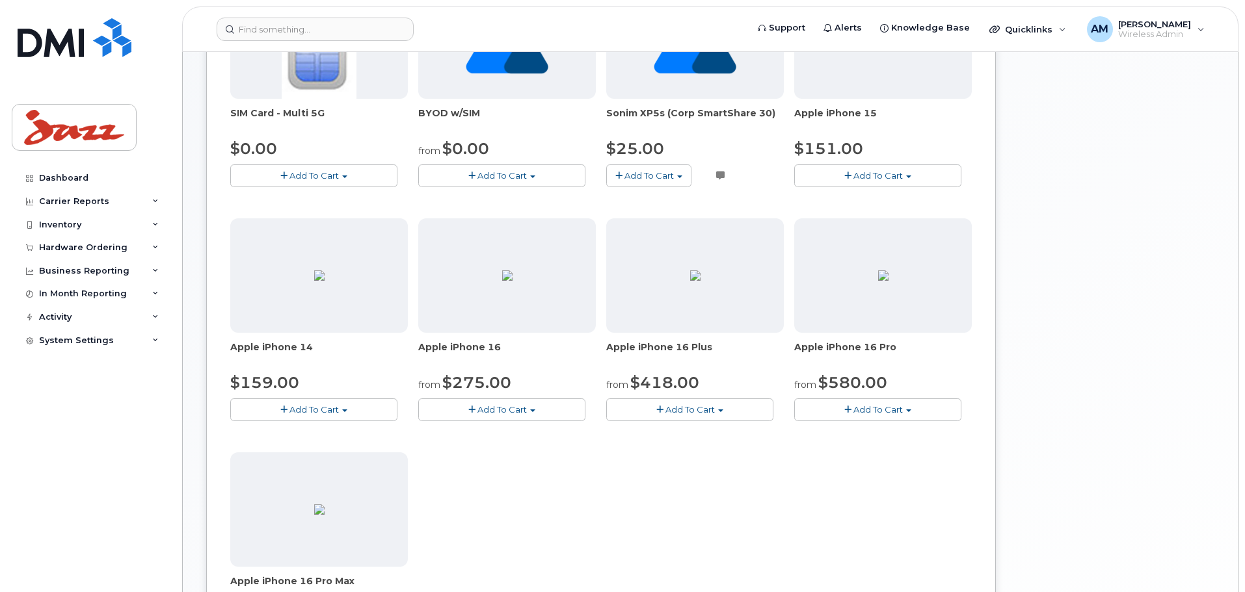
scroll to position [390, 0]
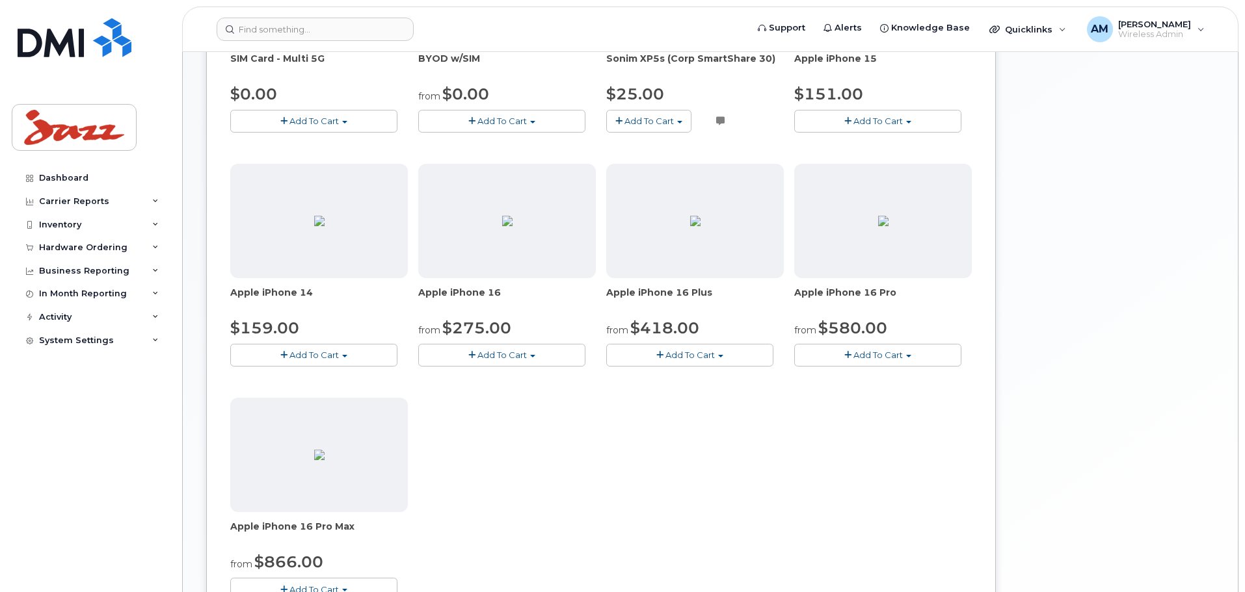
click at [891, 354] on span "Add To Cart" at bounding box center [877, 355] width 49 height 10
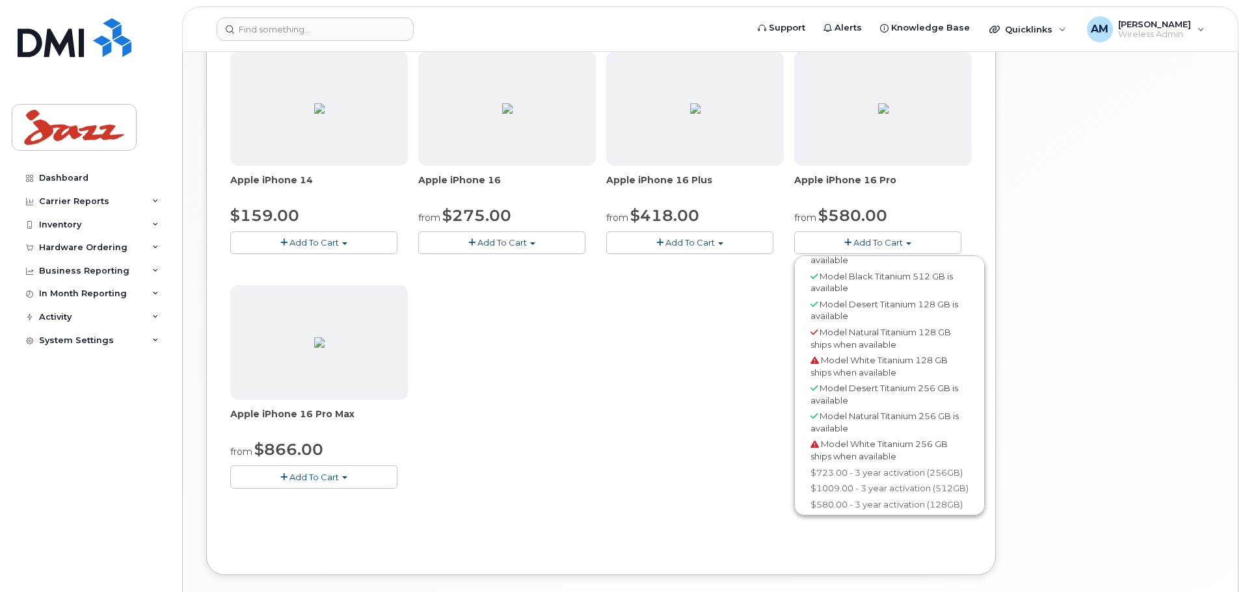
scroll to position [570, 0]
click at [708, 390] on div "SIM Card - Multi 5G $0.00 Add To Cart $0.00 - New Activation BYOD w/SIM from $0…" at bounding box center [600, 161] width 741 height 692
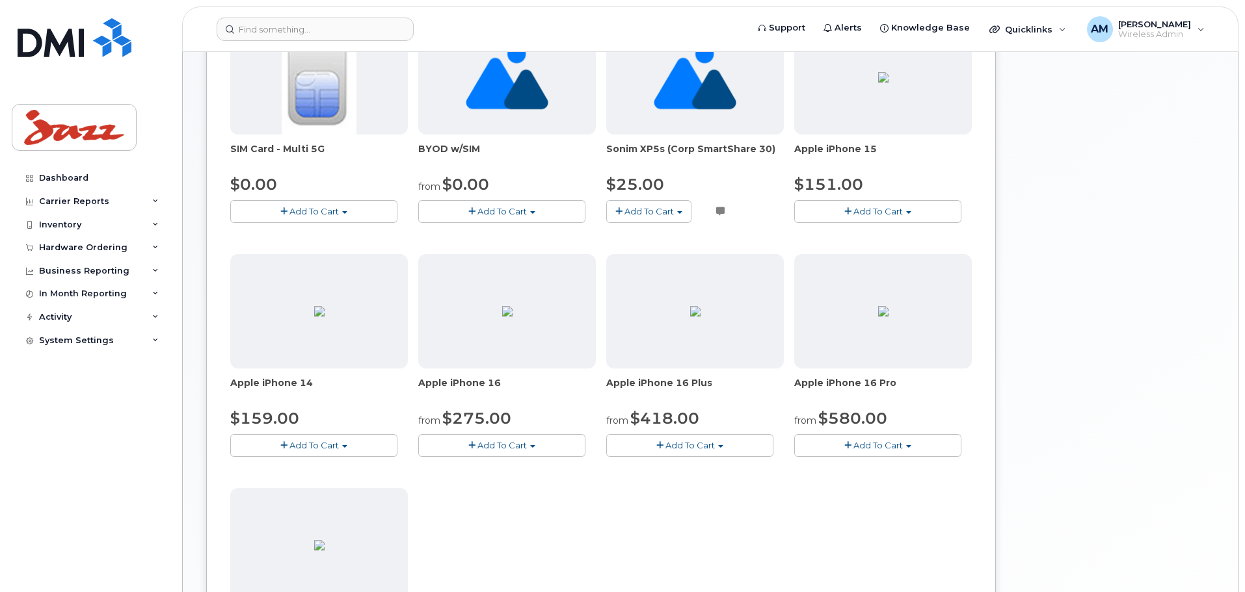
scroll to position [440, 0]
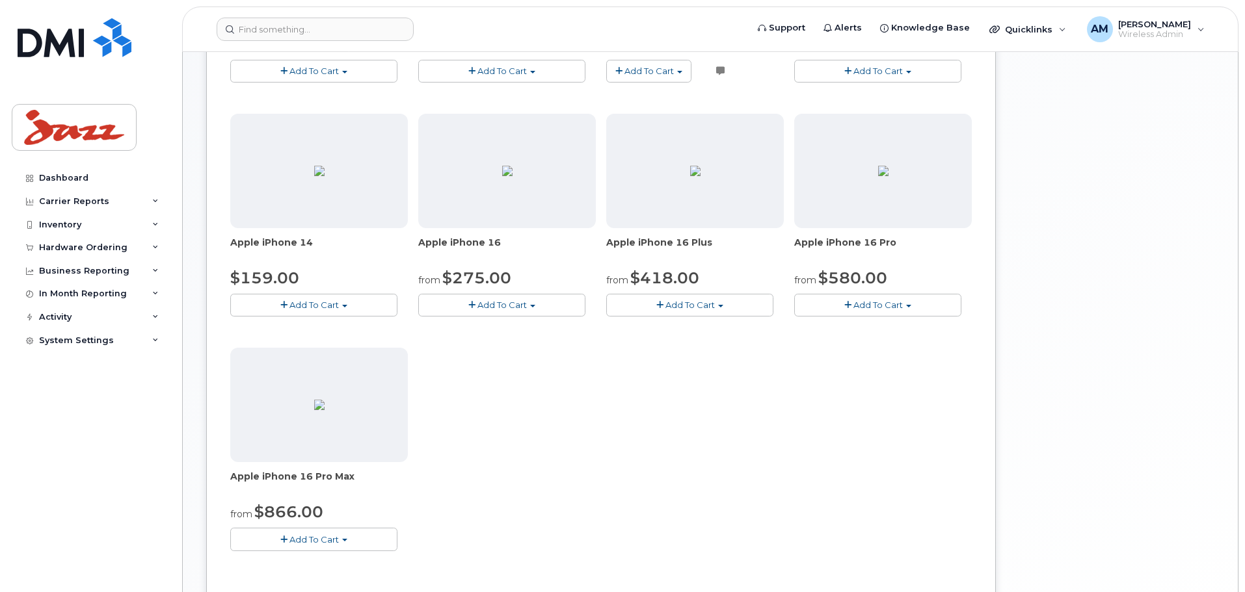
drag, startPoint x: 332, startPoint y: 534, endPoint x: 379, endPoint y: 520, distance: 49.0
click at [332, 535] on span "Add To Cart" at bounding box center [313, 540] width 49 height 10
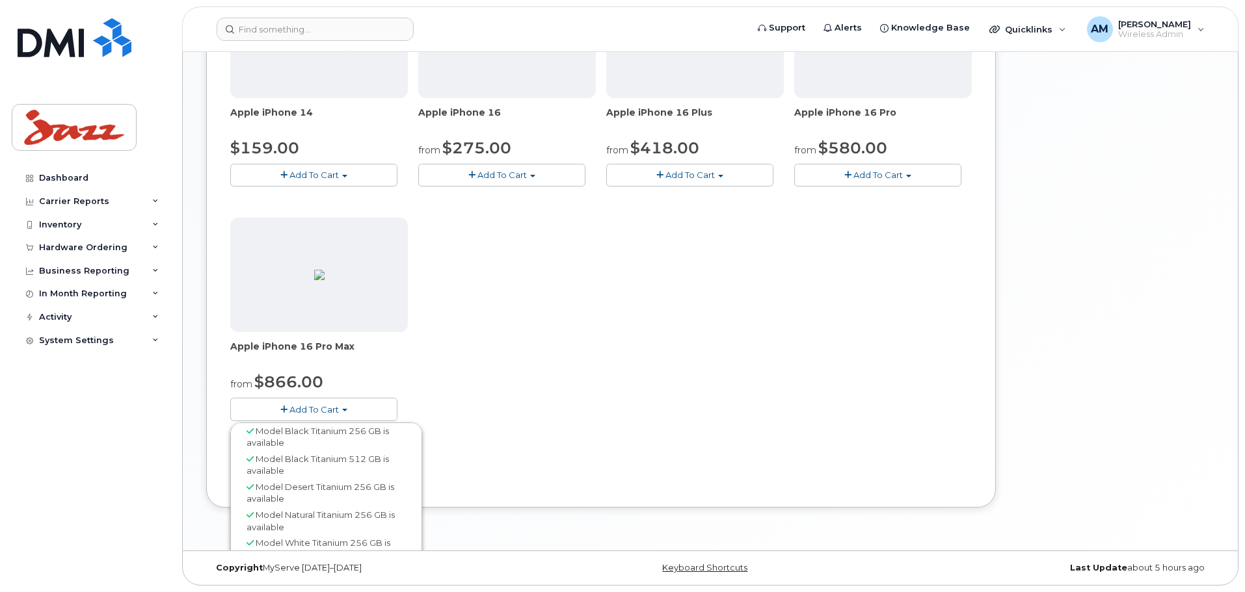
scroll to position [3, 0]
click at [350, 351] on span "Apple iPhone 16 Pro Max" at bounding box center [319, 353] width 178 height 26
drag, startPoint x: 354, startPoint y: 348, endPoint x: 226, endPoint y: 350, distance: 128.1
click at [226, 350] on div "Order New Device Upgrade Existing Device Order Accessory Order new device and n…" at bounding box center [600, 62] width 789 height 892
copy span "Apple iPhone 16 Pro Max"
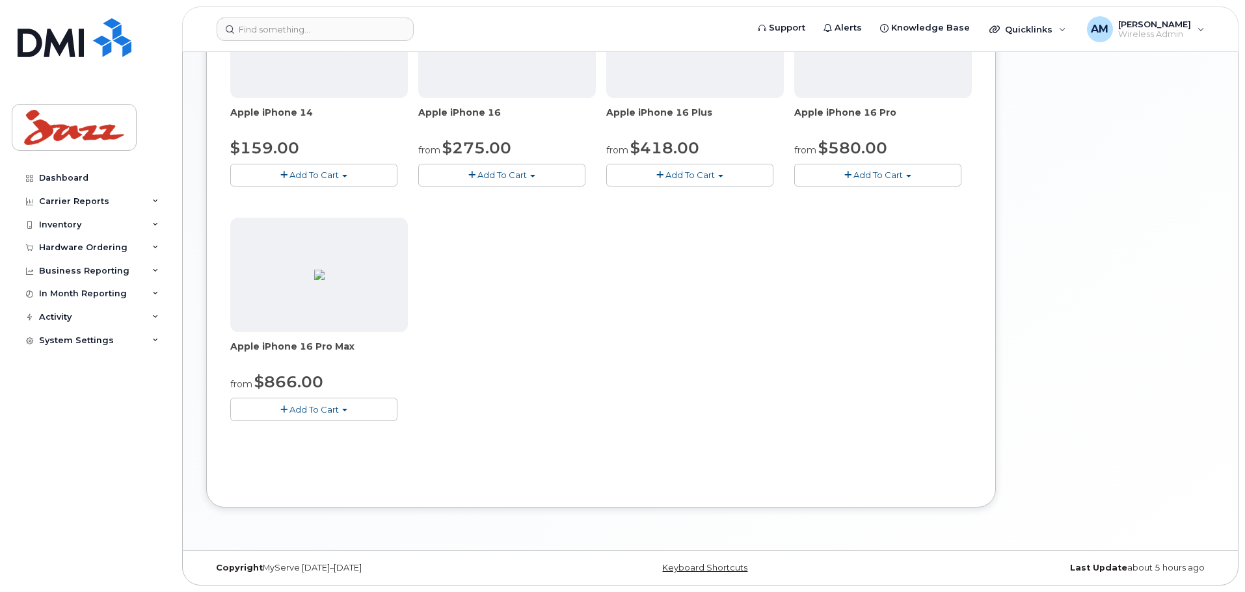
click at [341, 412] on button "Add To Cart" at bounding box center [313, 409] width 167 height 23
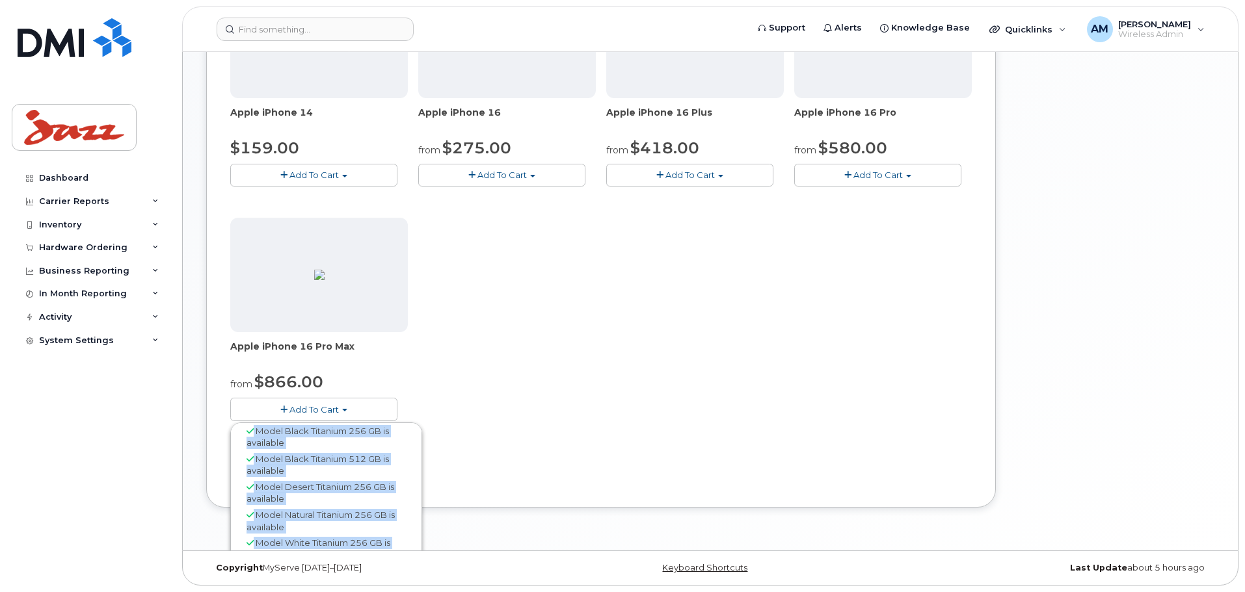
drag, startPoint x: 427, startPoint y: 512, endPoint x: 416, endPoint y: 538, distance: 28.3
click at [416, 527] on div "Order New Device Upgrade Existing Device Order Accessory Order new device and n…" at bounding box center [710, 72] width 1008 height 912
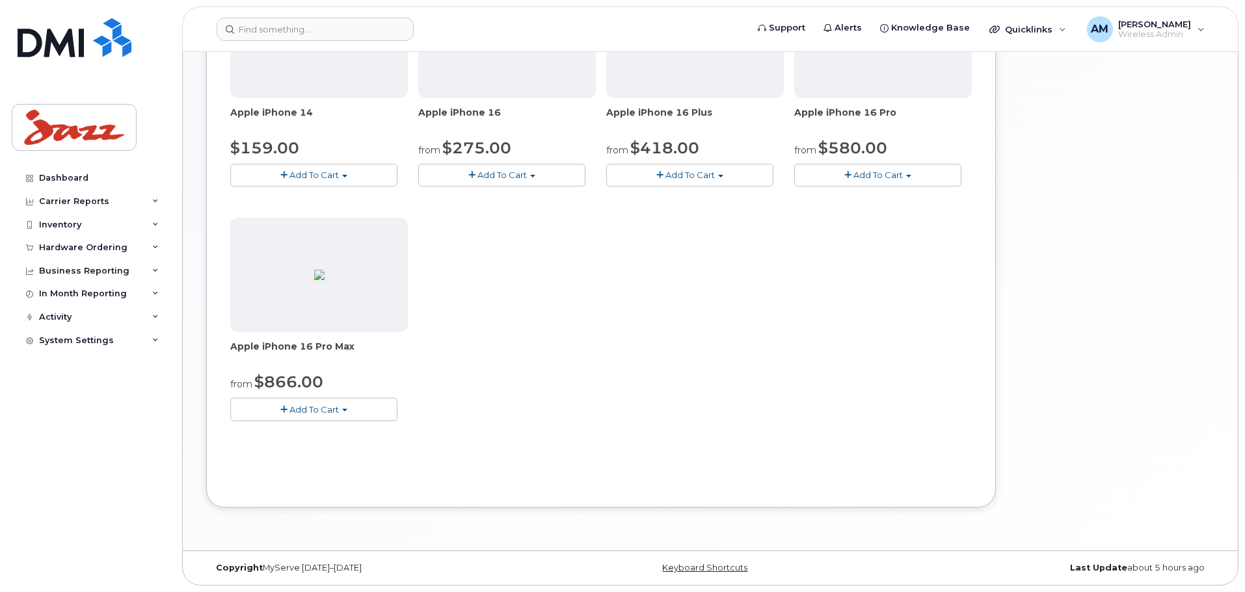
click at [376, 410] on button "Add To Cart" at bounding box center [313, 409] width 167 height 23
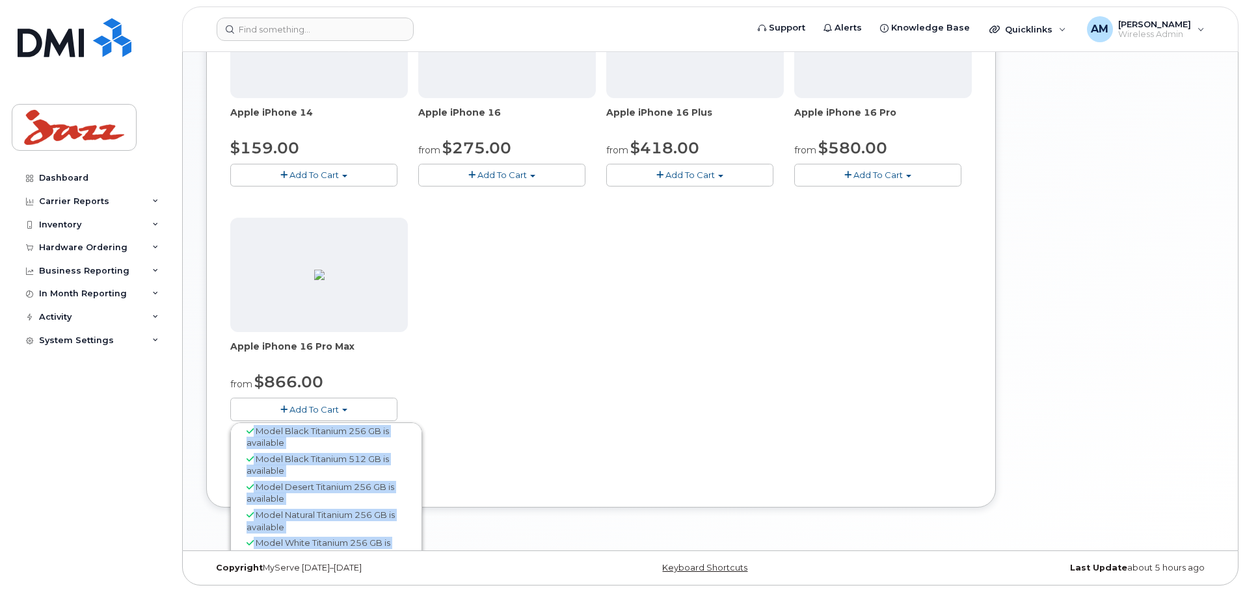
click at [673, 456] on div "Use Suspended Line No No change Yes Use Inventory No No Yes Device Make All And…" at bounding box center [600, 88] width 741 height 792
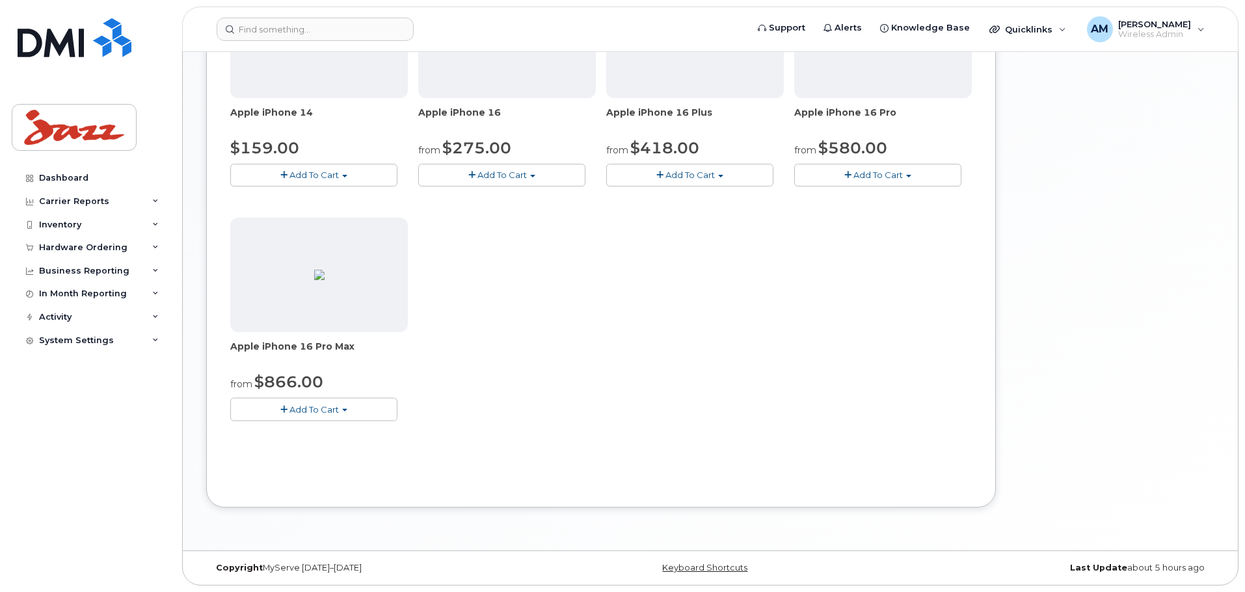
click at [373, 409] on button "Add To Cart" at bounding box center [313, 409] width 167 height 23
click at [343, 437] on div "Model Black Titanium 256 GB is available" at bounding box center [325, 437] width 185 height 28
click at [337, 417] on button "Add To Cart" at bounding box center [313, 409] width 167 height 23
click at [858, 178] on span "Add To Cart" at bounding box center [877, 175] width 49 height 10
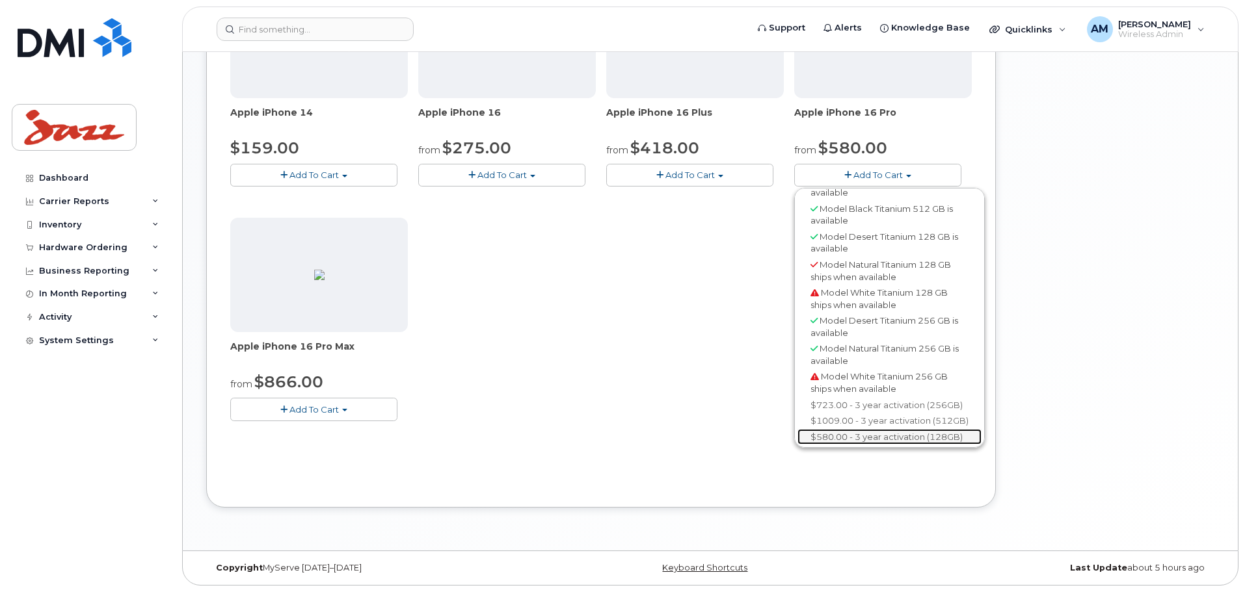
click at [892, 439] on link "$580.00 - 3 year activation (128GB)" at bounding box center [889, 437] width 184 height 16
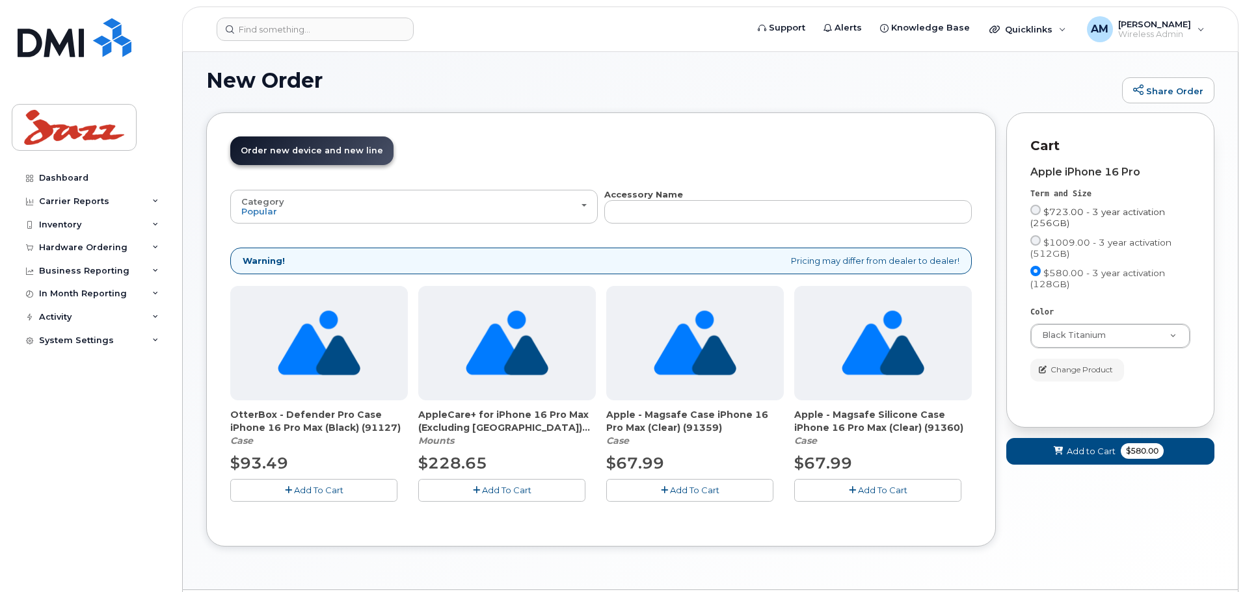
click at [1035, 213] on input "$723.00 - 3 year activation (256GB)" at bounding box center [1035, 210] width 10 height 10
radio input "true"
click at [1034, 209] on input "$723.00 - 3 year activation (256GB)" at bounding box center [1035, 210] width 10 height 10
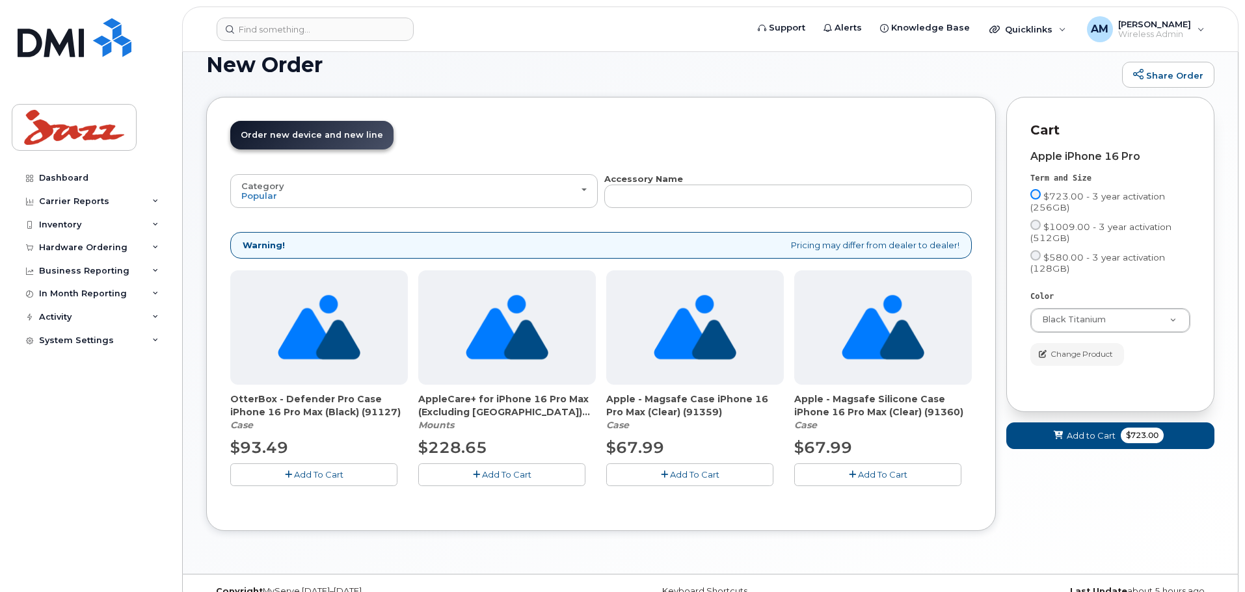
scroll to position [112, 0]
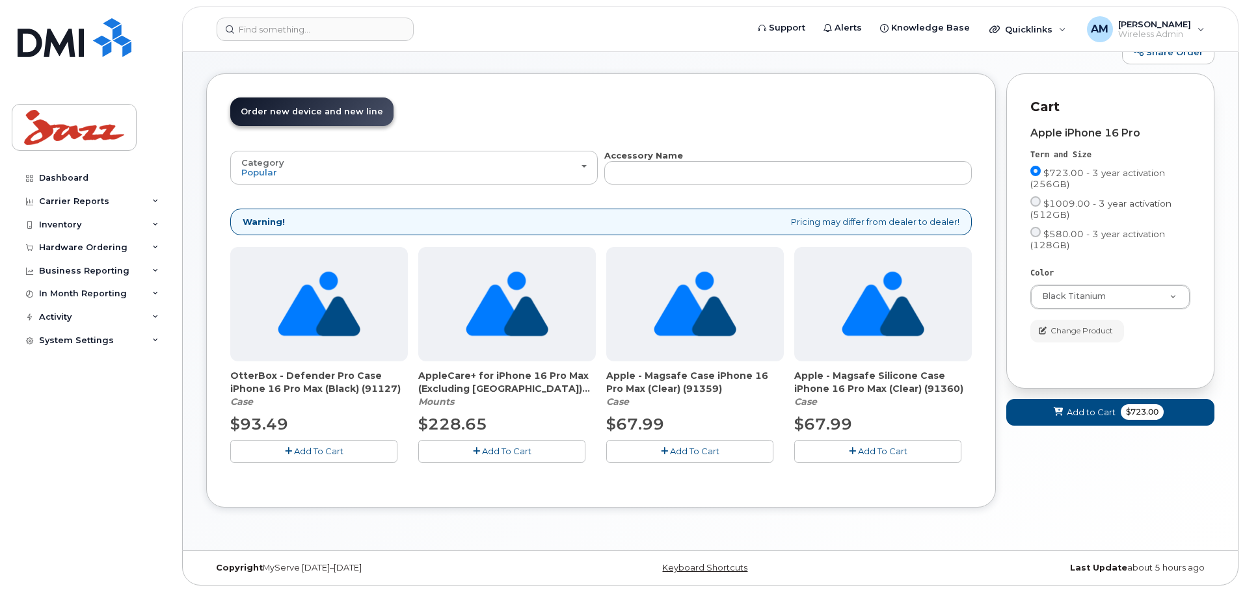
click at [1031, 165] on div "Term and Size $723.00 - 3 year activation (256GB) $1009.00 - 3 year activation …" at bounding box center [1110, 204] width 160 height 108
click at [1031, 170] on input "$723.00 - 3 year activation (256GB)" at bounding box center [1035, 171] width 10 height 10
drag, startPoint x: 1100, startPoint y: 284, endPoint x: 1098, endPoint y: 294, distance: 10.6
click at [1100, 285] on div "Color Black Titanium Black Titanium Desert Titanium Natural Titanium White Tita…" at bounding box center [1110, 288] width 160 height 41
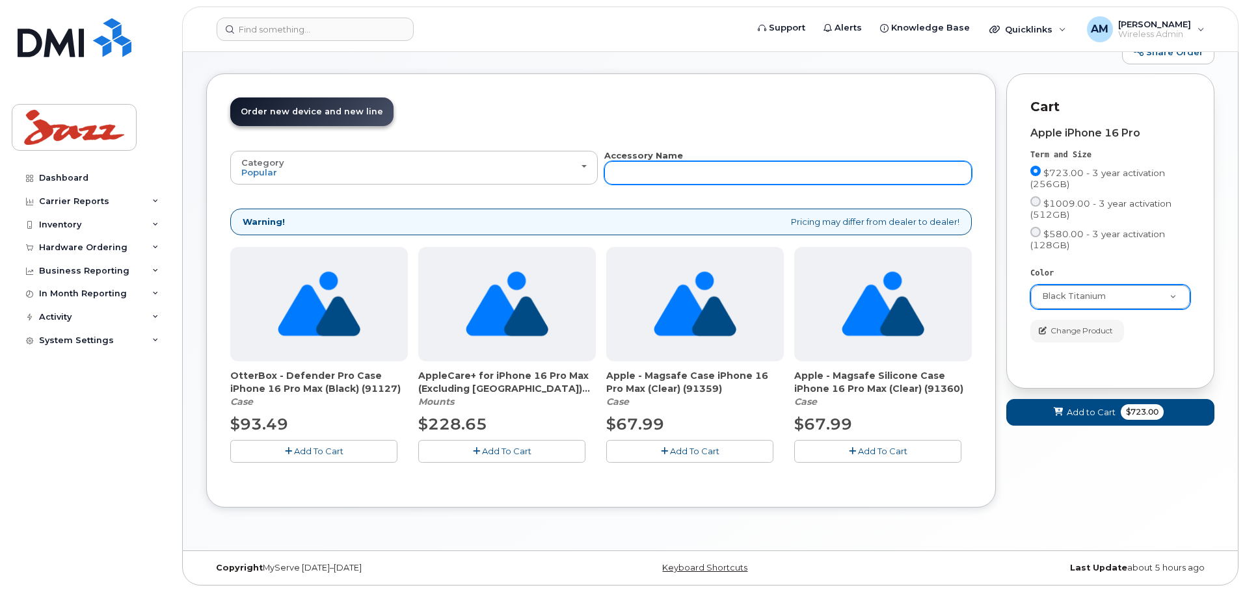
click at [784, 179] on input "text" at bounding box center [787, 172] width 367 height 23
type input "scre"
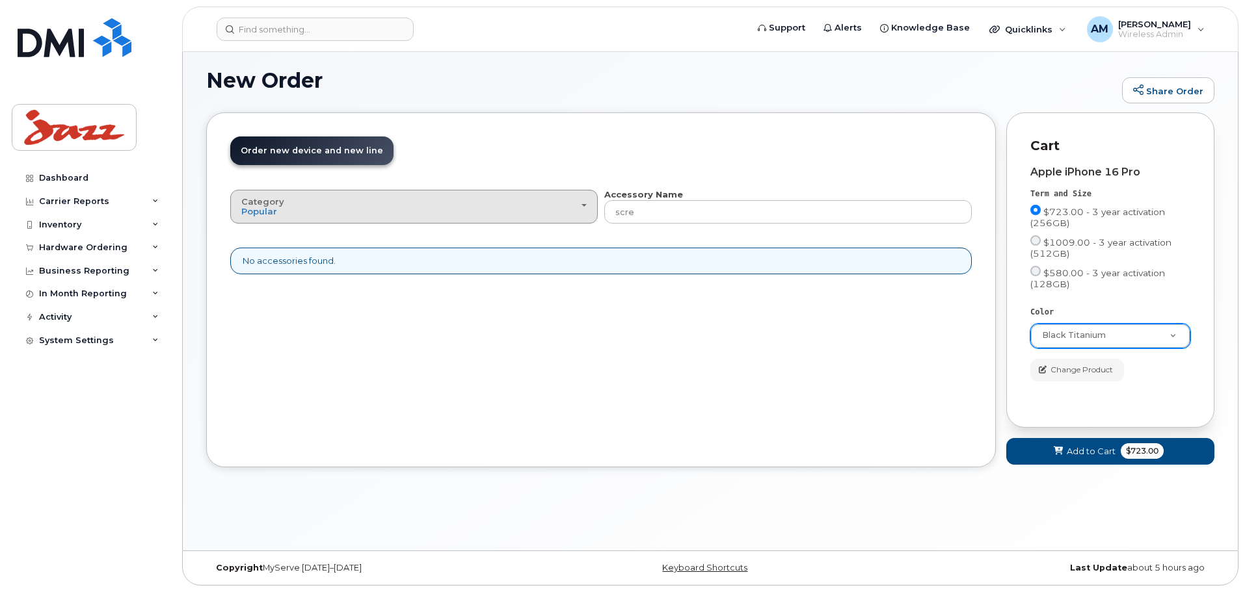
click at [472, 217] on div "Category Popular" at bounding box center [413, 207] width 345 height 20
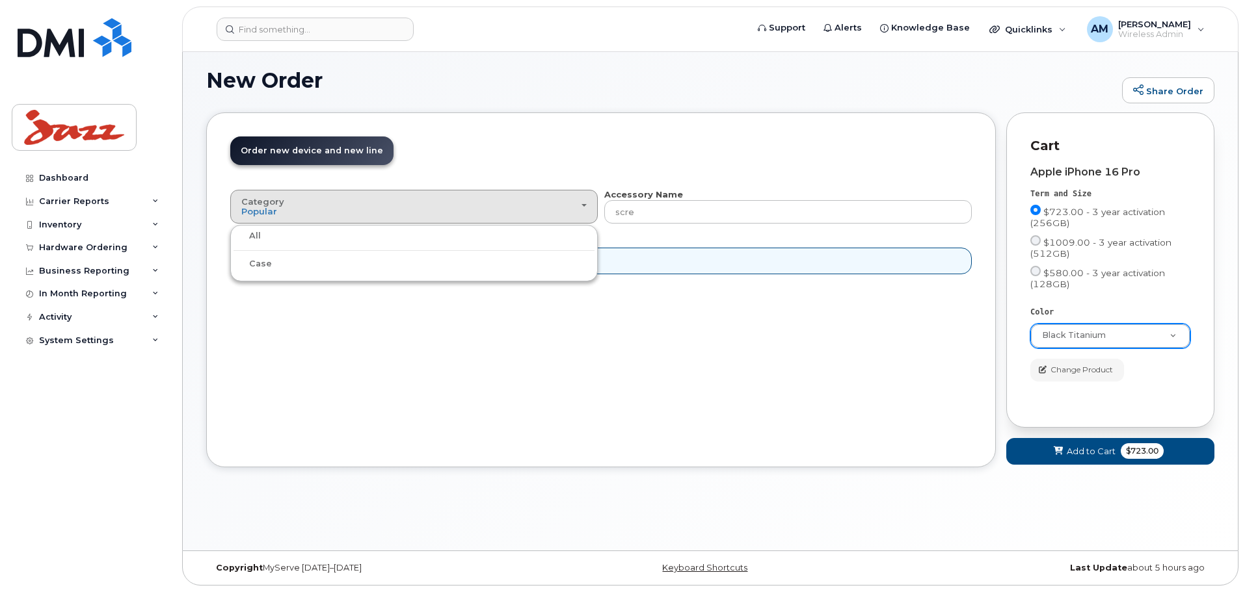
click at [309, 239] on div "All" at bounding box center [413, 236] width 361 height 16
